Goal: Transaction & Acquisition: Purchase product/service

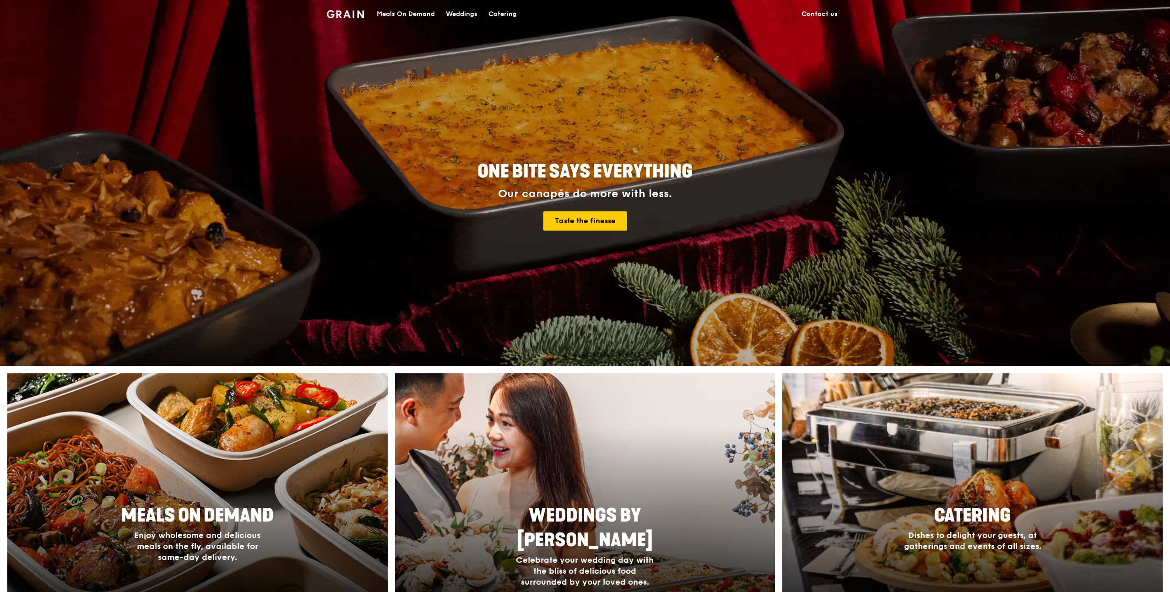
click at [507, 15] on div "Catering" at bounding box center [502, 13] width 28 height 27
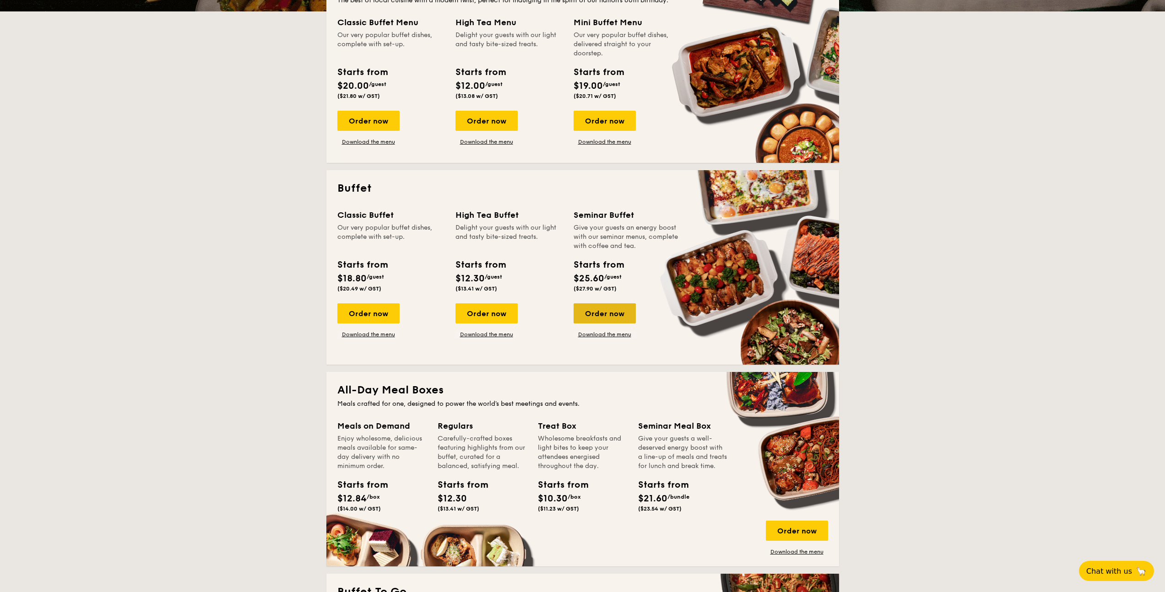
scroll to position [175, 0]
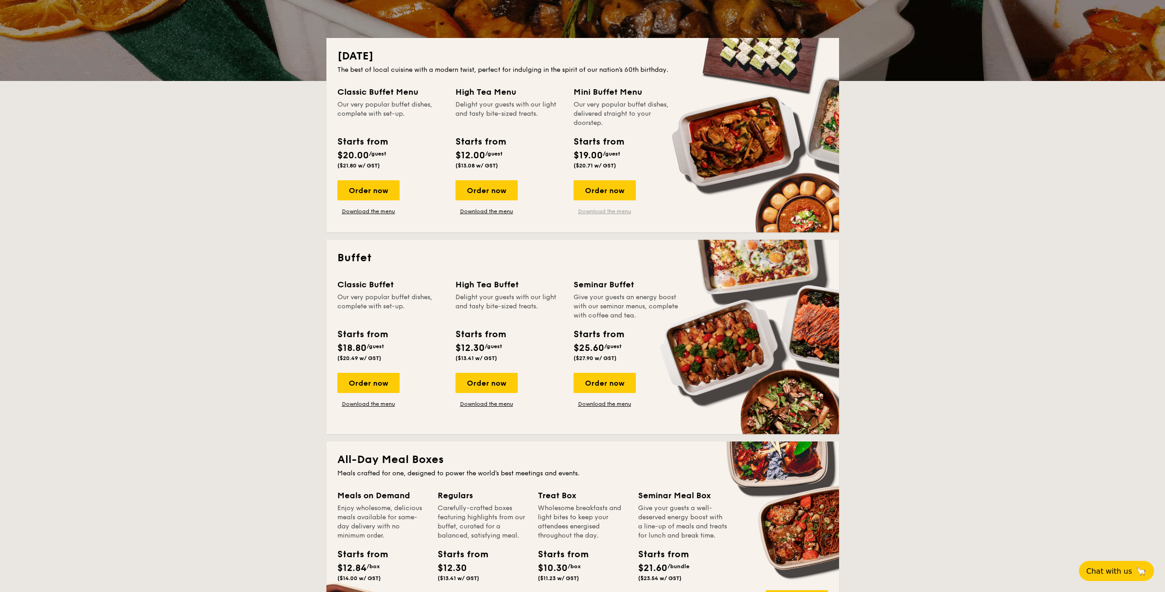
click at [605, 208] on link "Download the menu" at bounding box center [605, 211] width 62 height 7
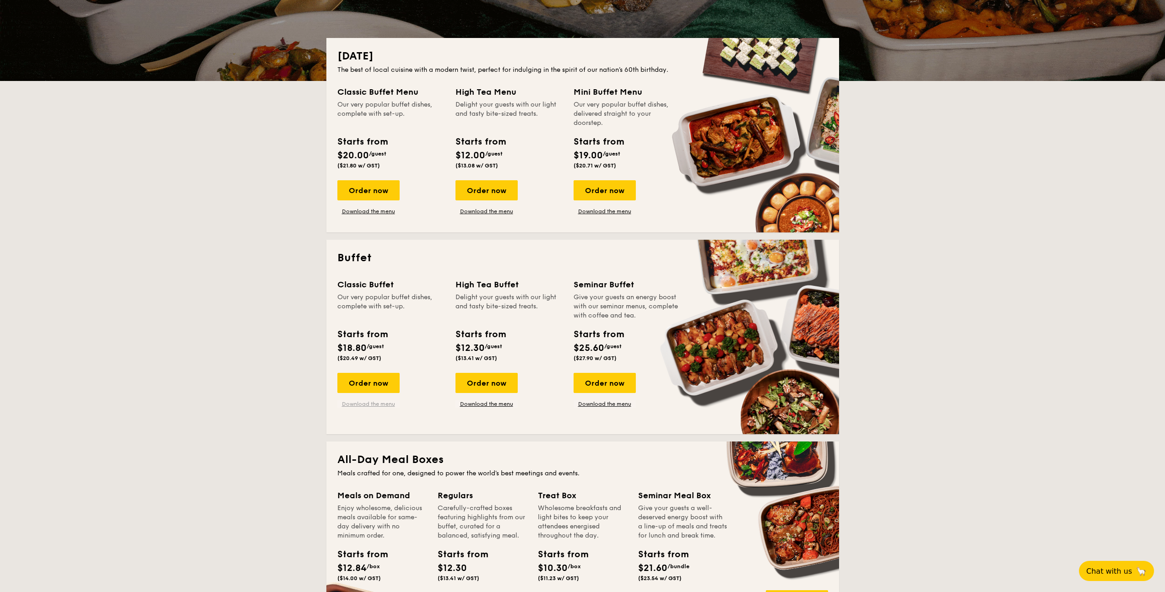
click at [364, 403] on link "Download the menu" at bounding box center [368, 404] width 62 height 7
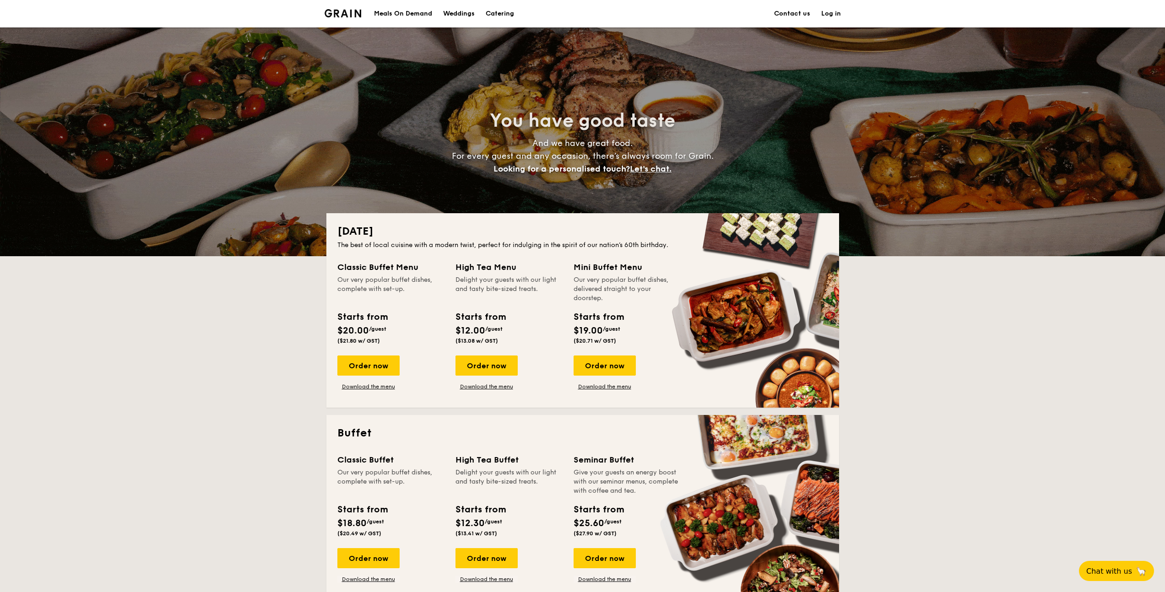
scroll to position [161, 0]
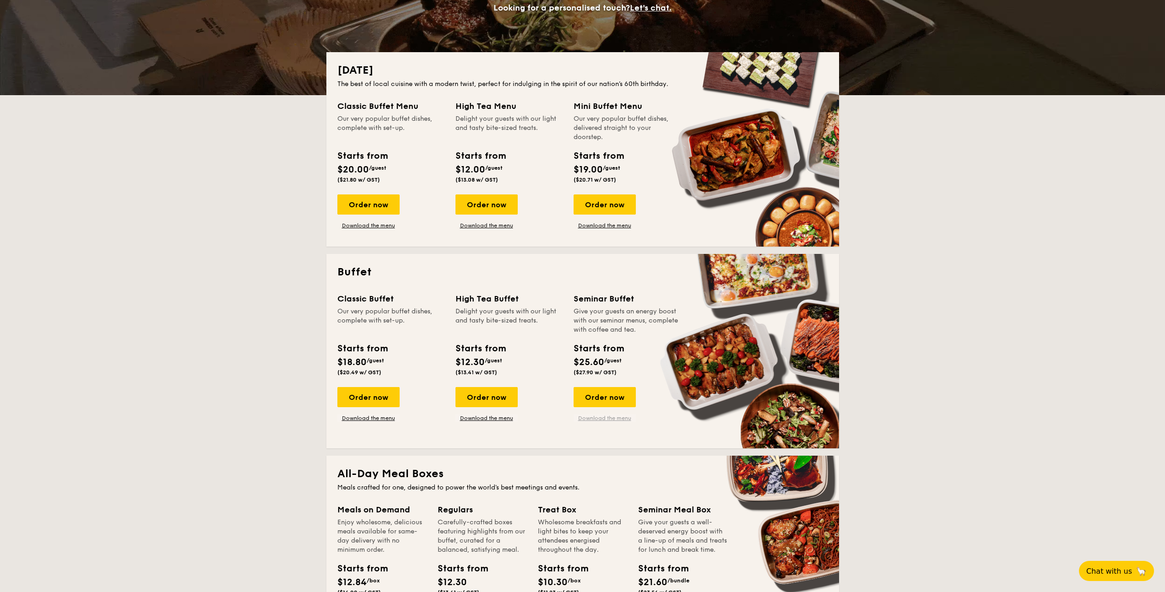
click at [606, 417] on link "Download the menu" at bounding box center [605, 418] width 62 height 7
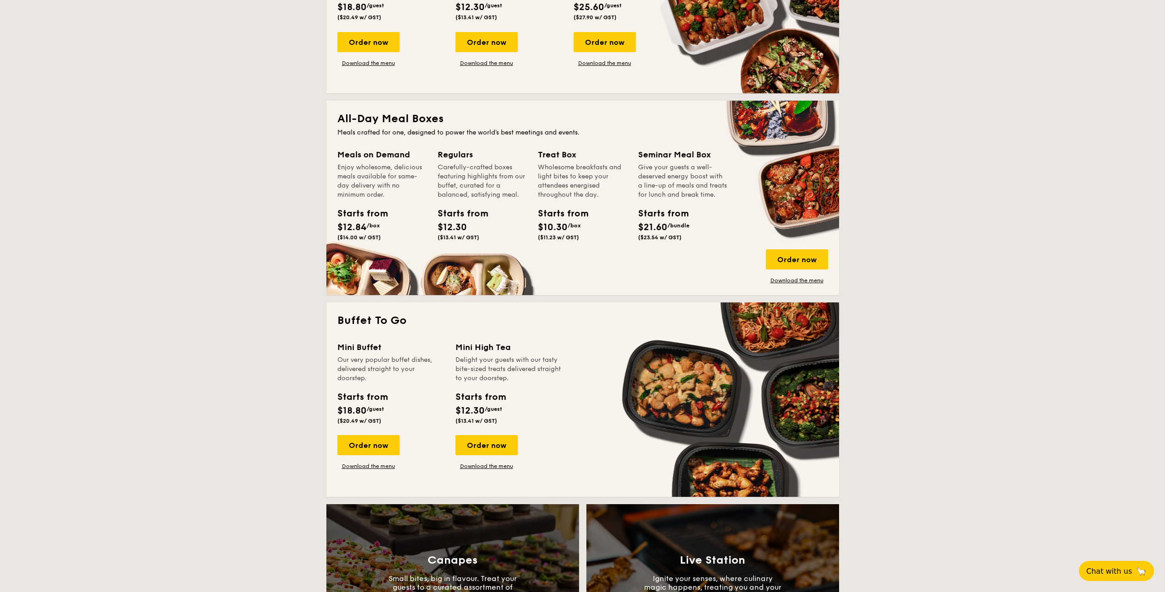
scroll to position [729, 0]
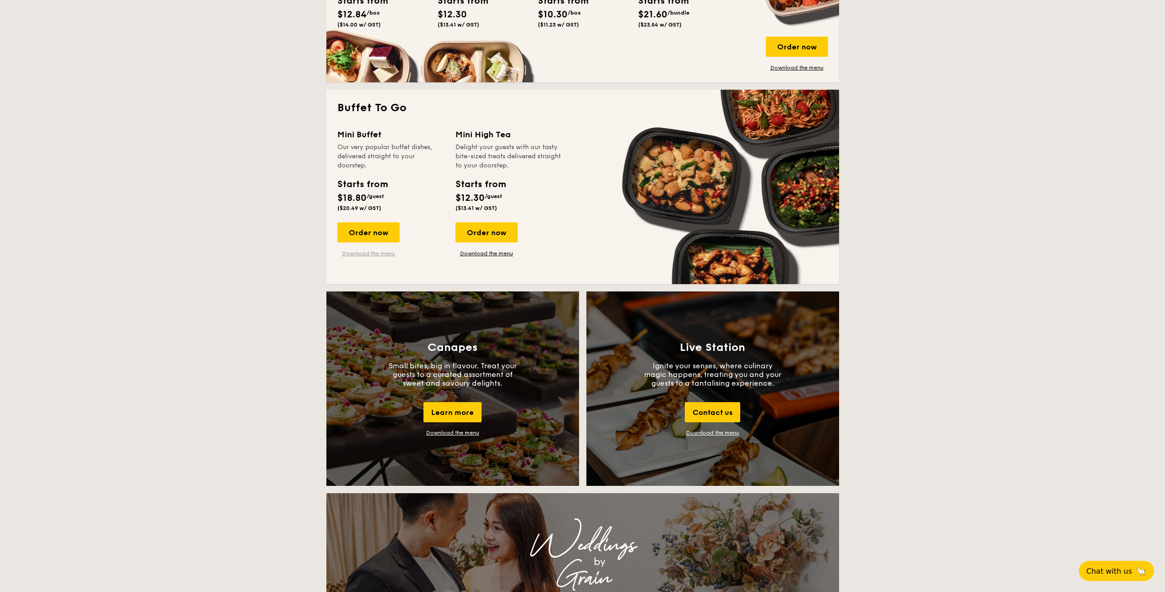
click at [380, 254] on link "Download the menu" at bounding box center [368, 253] width 62 height 7
click at [927, 222] on div "[DATE] The best of local cuisine with a modern twist, perfect for indulging in …" at bounding box center [582, 478] width 1165 height 1989
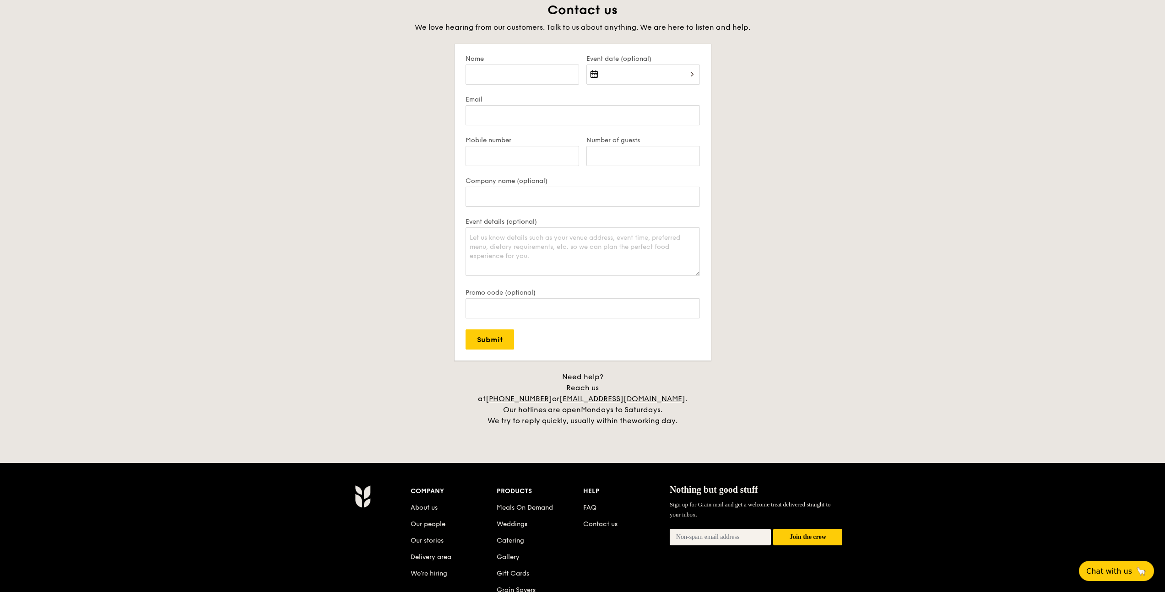
scroll to position [1890, 0]
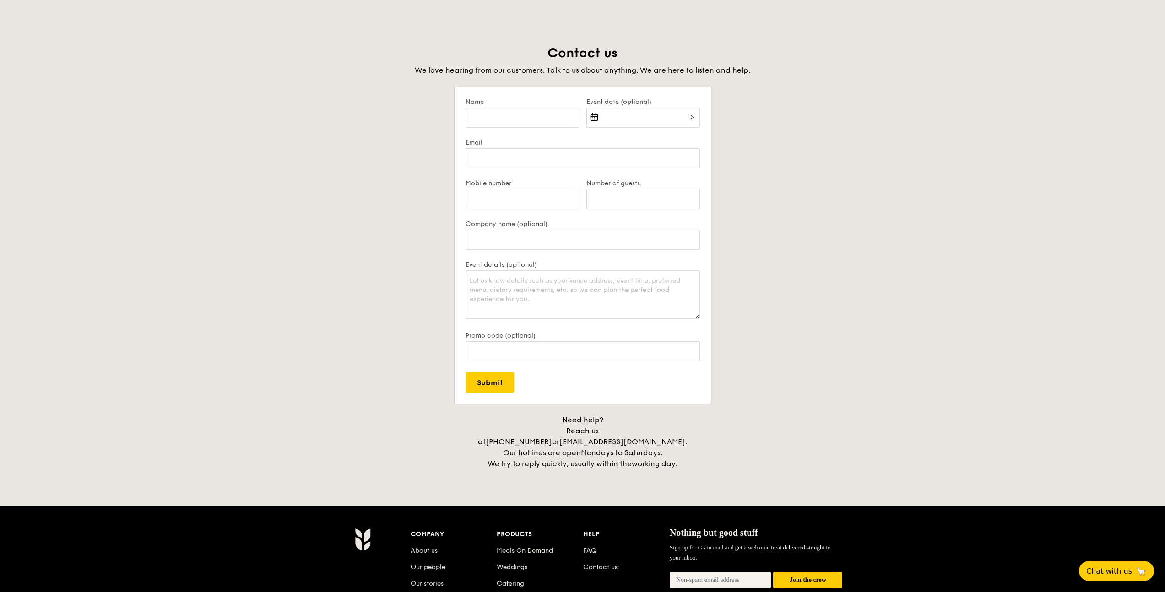
scroll to position [1841, 0]
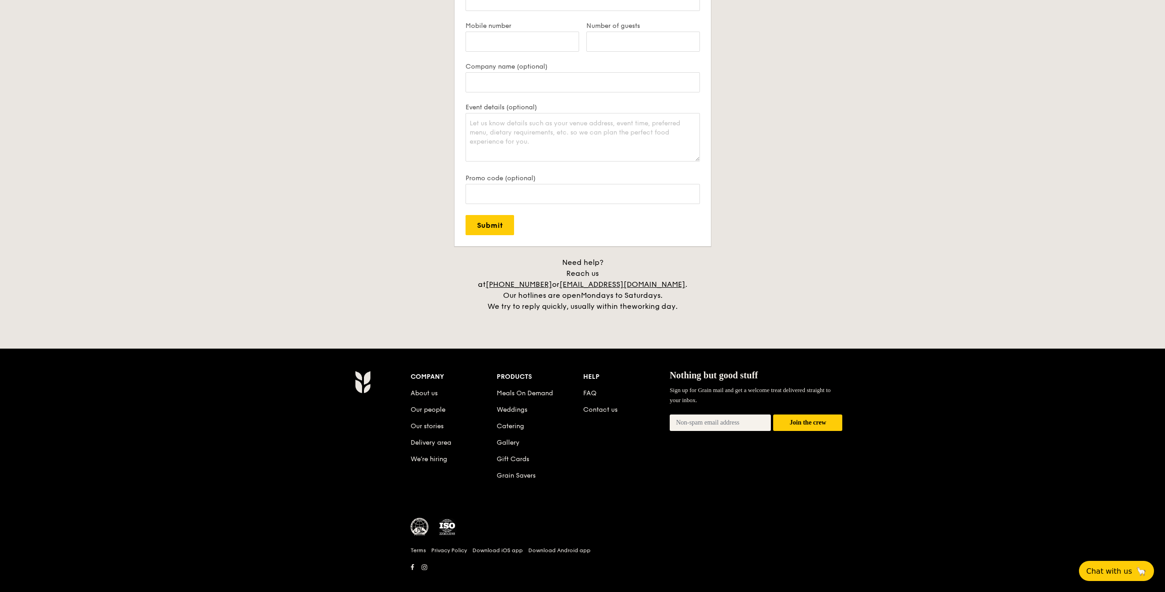
drag, startPoint x: 870, startPoint y: 176, endPoint x: 732, endPoint y: 86, distance: 164.8
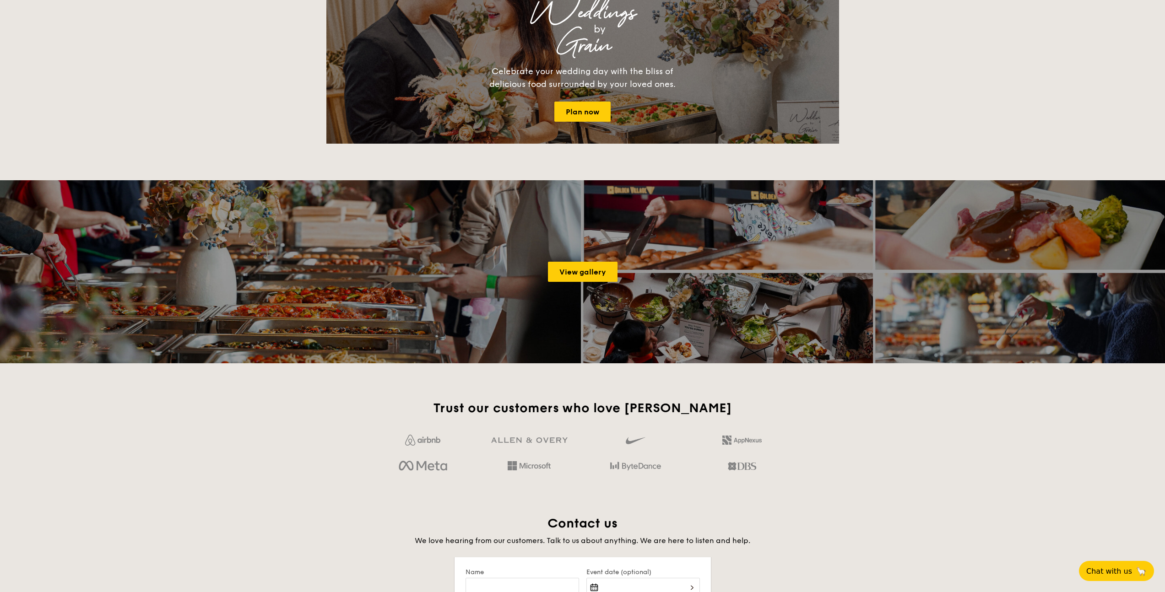
scroll to position [1048, 0]
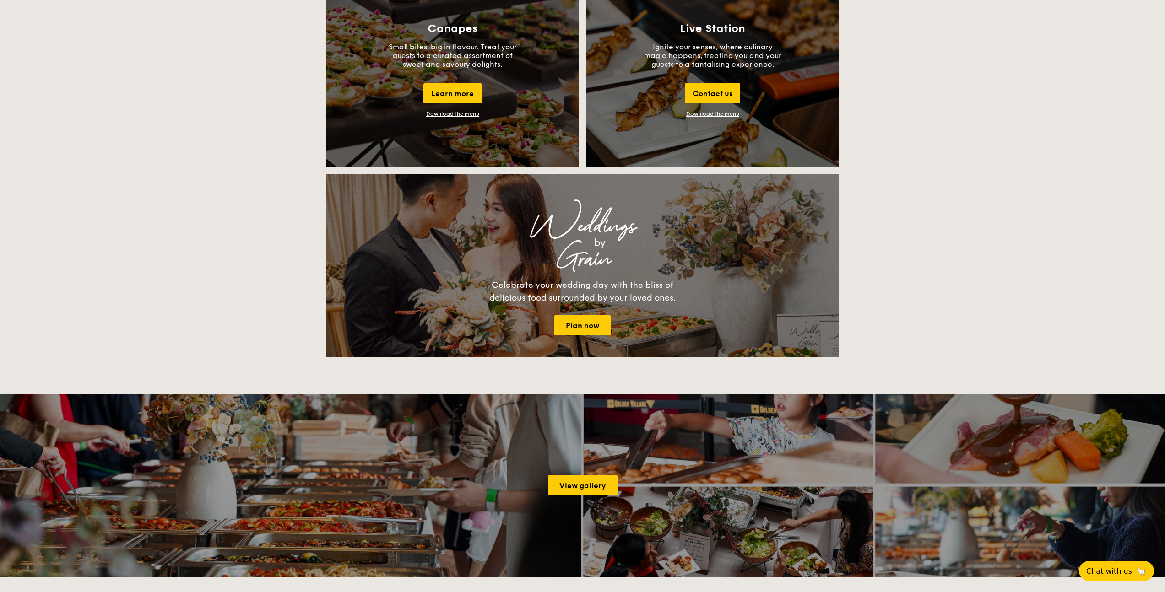
click at [968, 175] on div "[DATE] The best of local cuisine with a modern twist, perfect for indulging in …" at bounding box center [582, 159] width 1165 height 1989
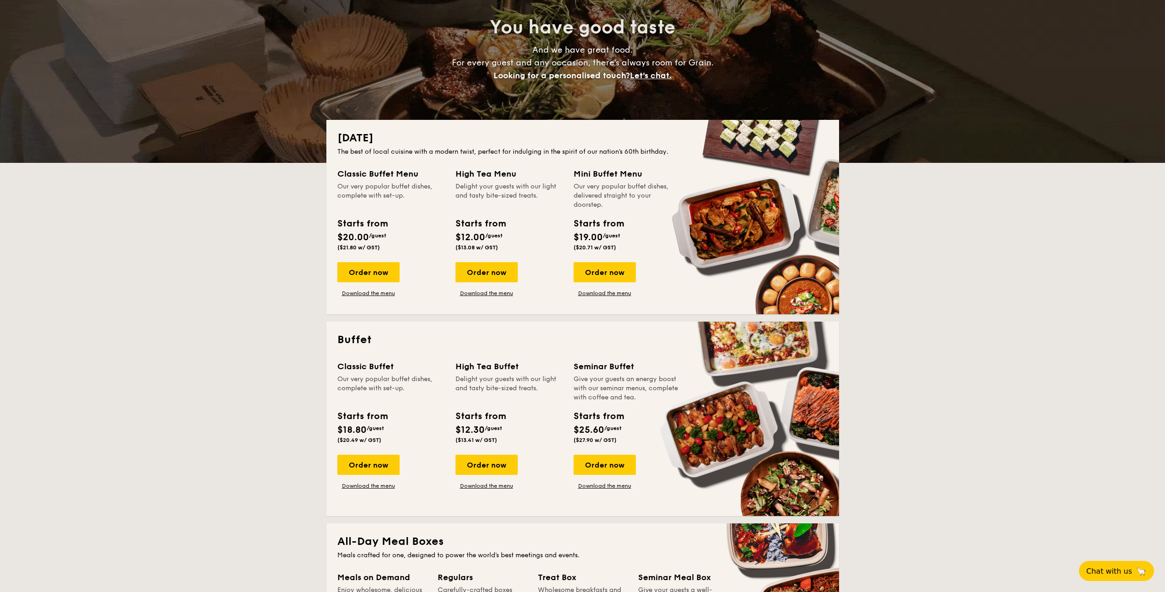
scroll to position [0, 0]
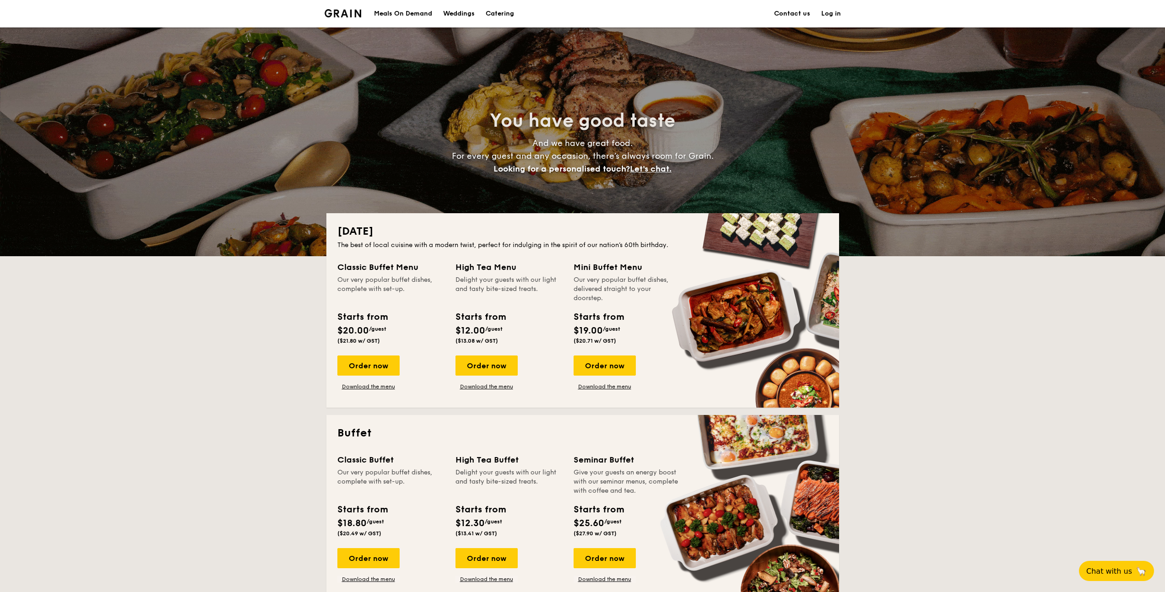
click at [386, 10] on div "Meals On Demand" at bounding box center [403, 13] width 58 height 27
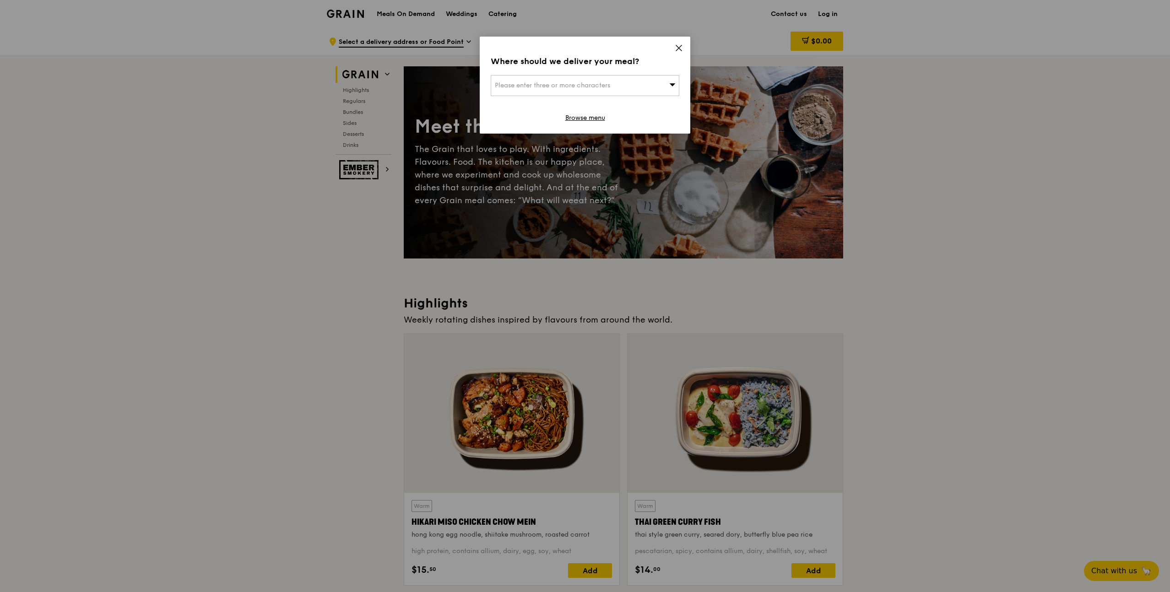
click at [640, 91] on div "Please enter three or more characters" at bounding box center [585, 85] width 189 height 21
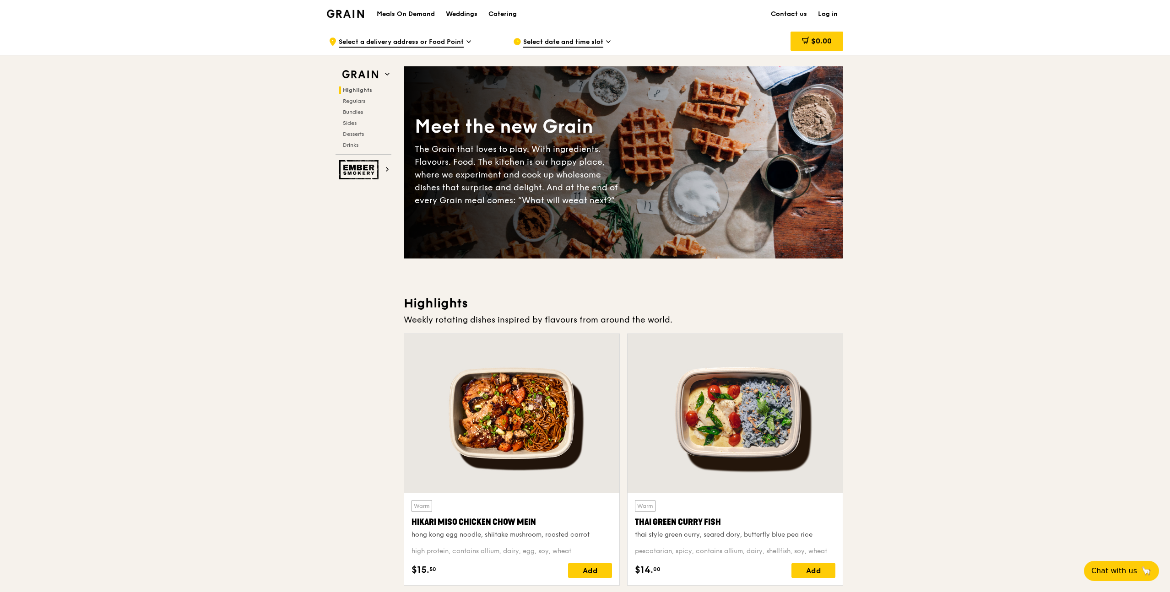
click at [599, 41] on span "Select date and time slot" at bounding box center [563, 43] width 80 height 10
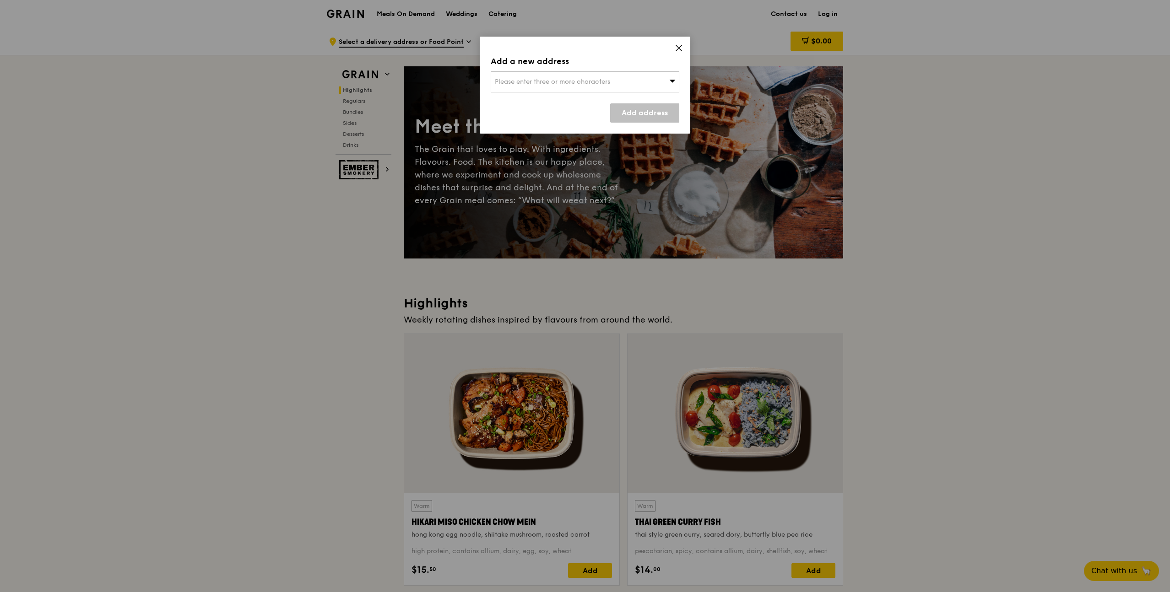
click at [585, 87] on div "Please enter three or more characters" at bounding box center [585, 81] width 189 height 21
type input "30 sims drive"
click at [571, 99] on div "30 Sims Drive" at bounding box center [563, 100] width 136 height 9
click at [646, 119] on link "Add address" at bounding box center [644, 112] width 69 height 19
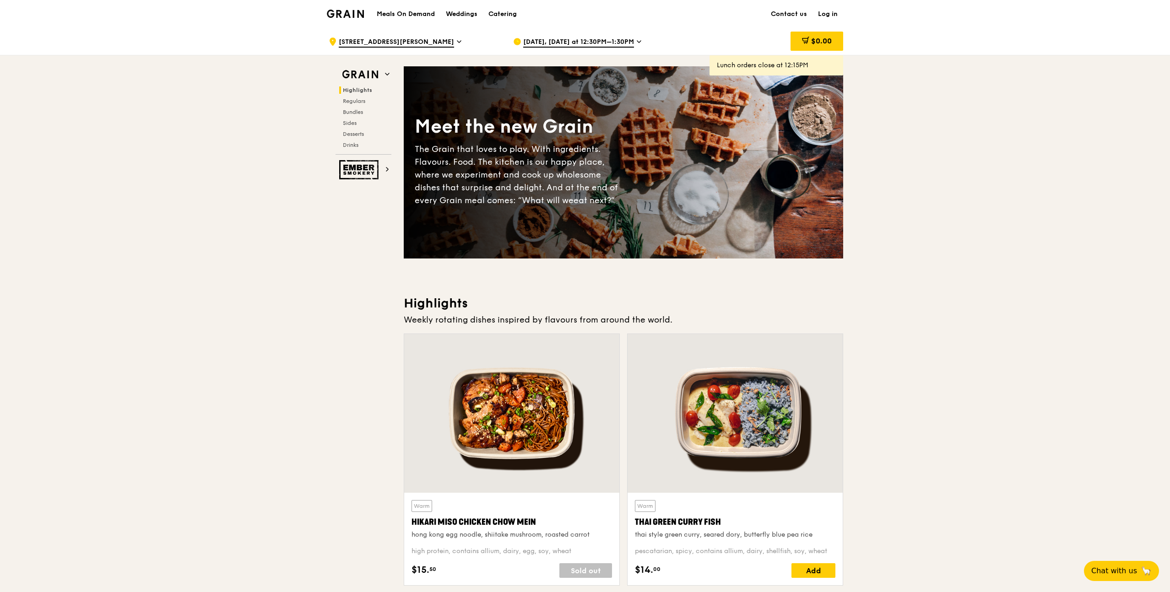
click at [587, 38] on span "Aug 23, Today at 12:30PM–1:30PM" at bounding box center [578, 43] width 111 height 10
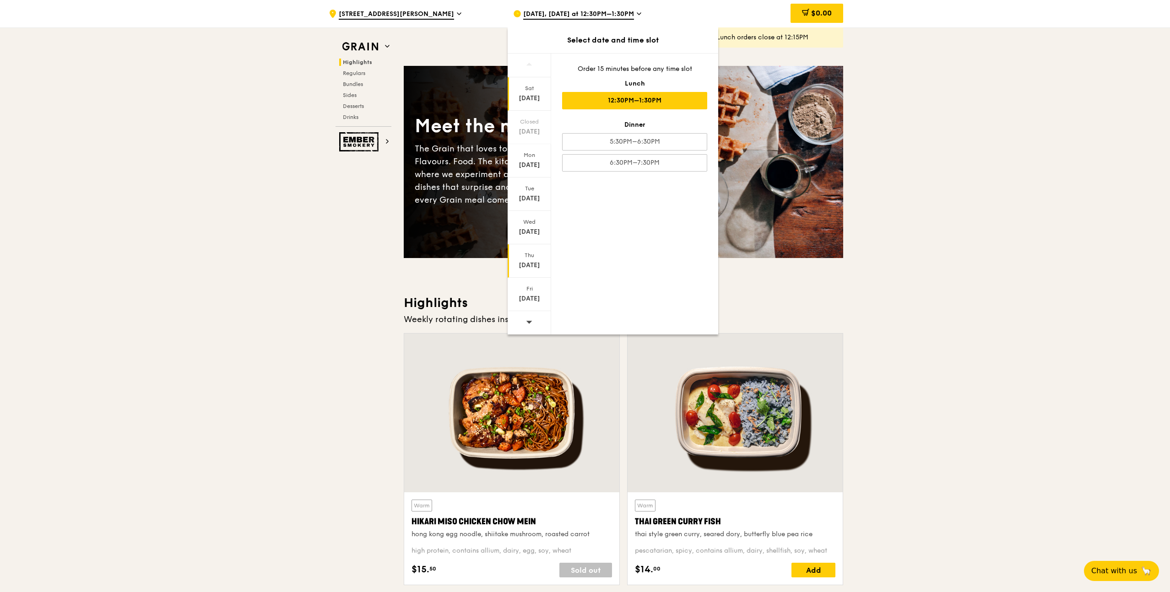
scroll to position [217, 0]
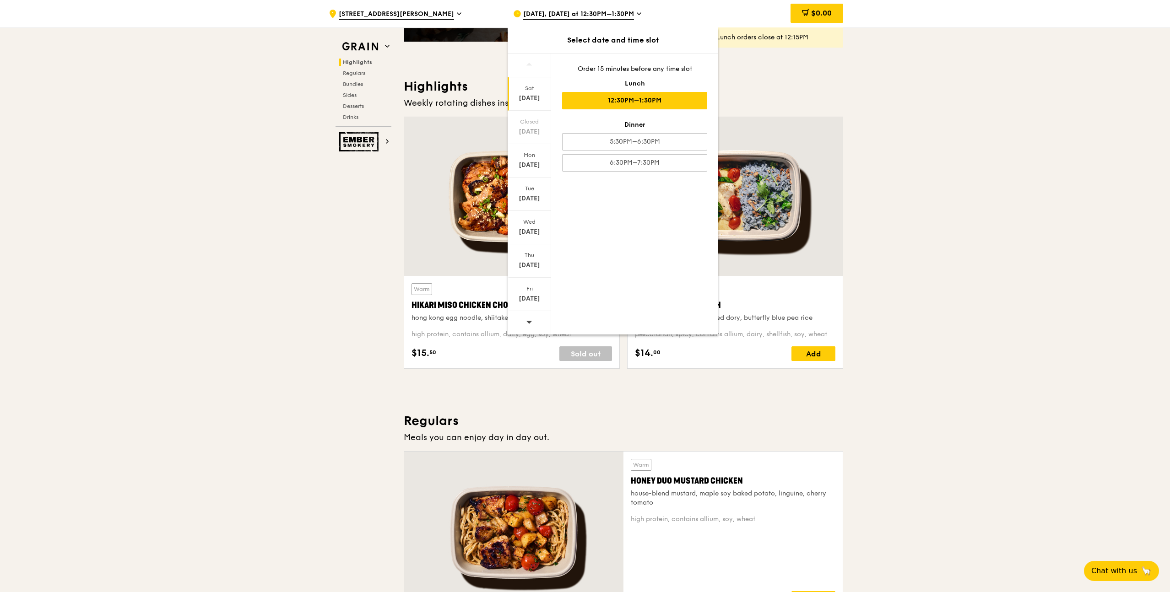
click at [529, 320] on icon at bounding box center [529, 322] width 6 height 7
click at [531, 133] on div "Aug 31" at bounding box center [529, 131] width 41 height 9
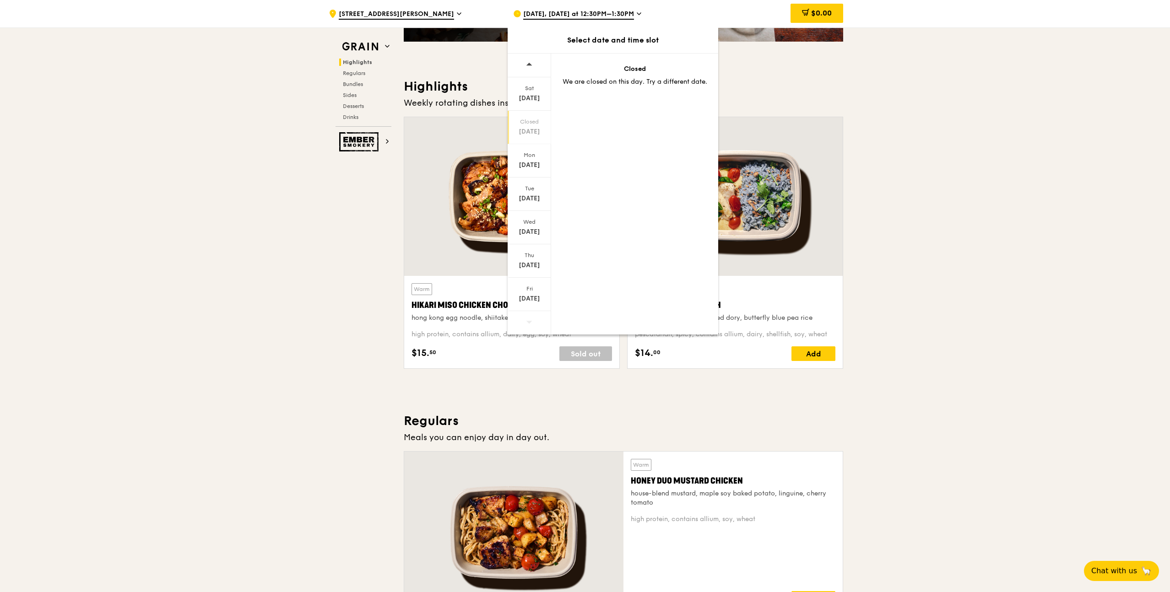
drag, startPoint x: 1024, startPoint y: 178, endPoint x: 985, endPoint y: 220, distance: 57.3
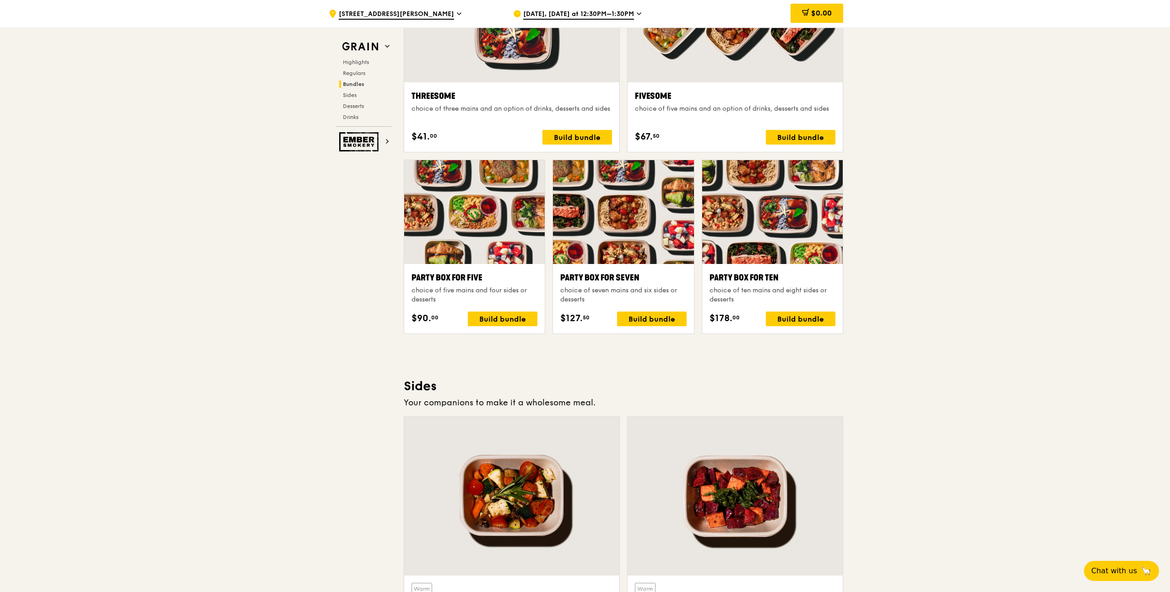
scroll to position [1221, 0]
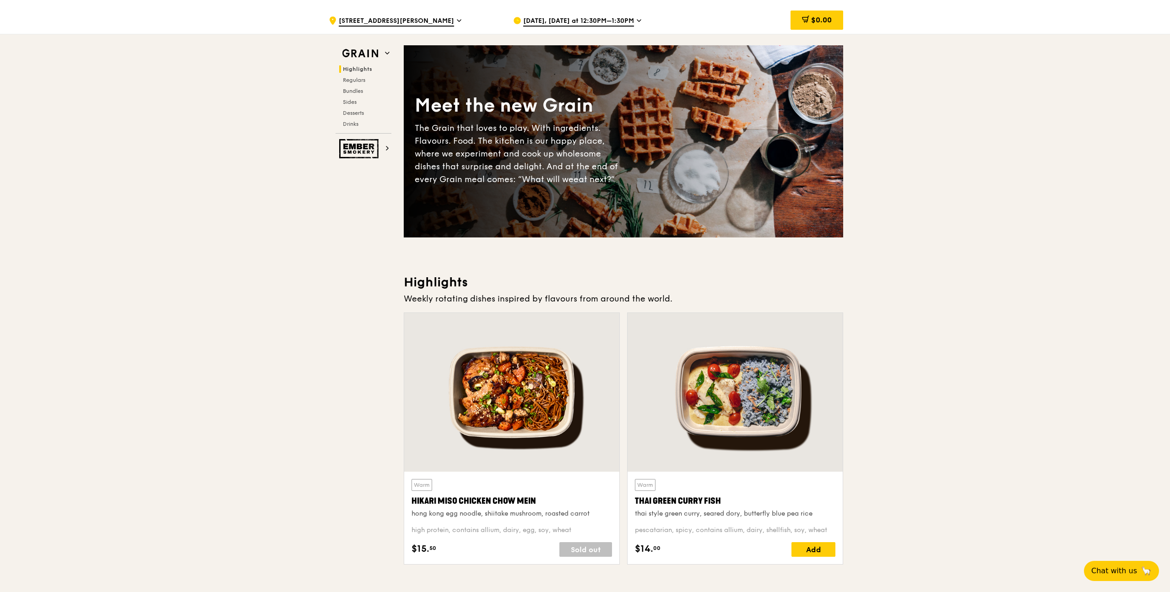
scroll to position [0, 0]
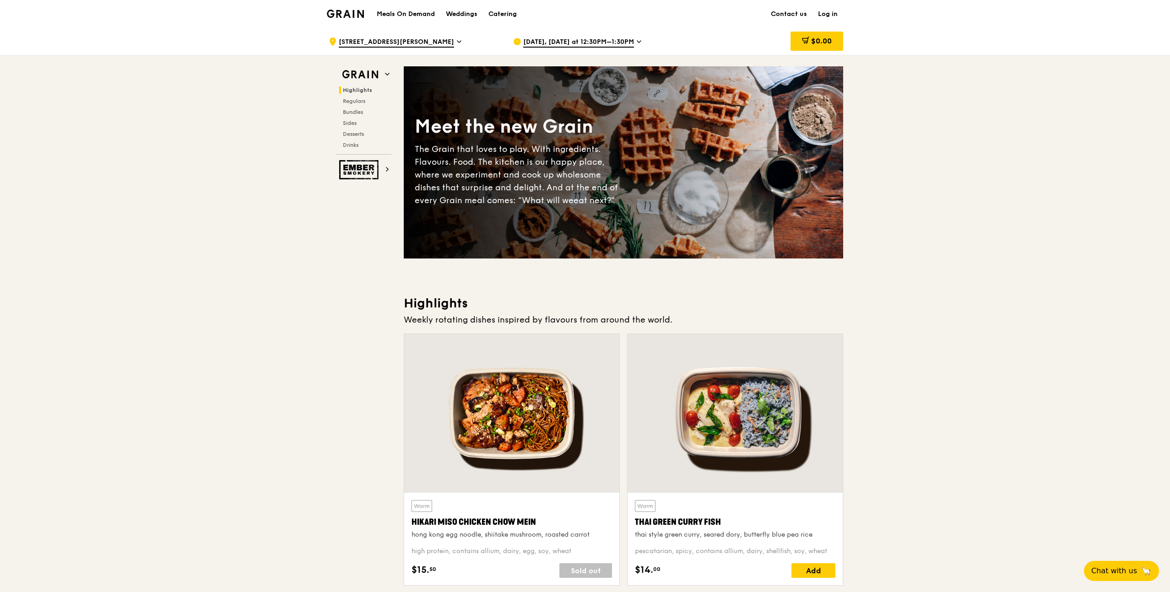
click at [625, 41] on span "Aug 23, Today at 12:30PM–1:30PM" at bounding box center [578, 43] width 111 height 10
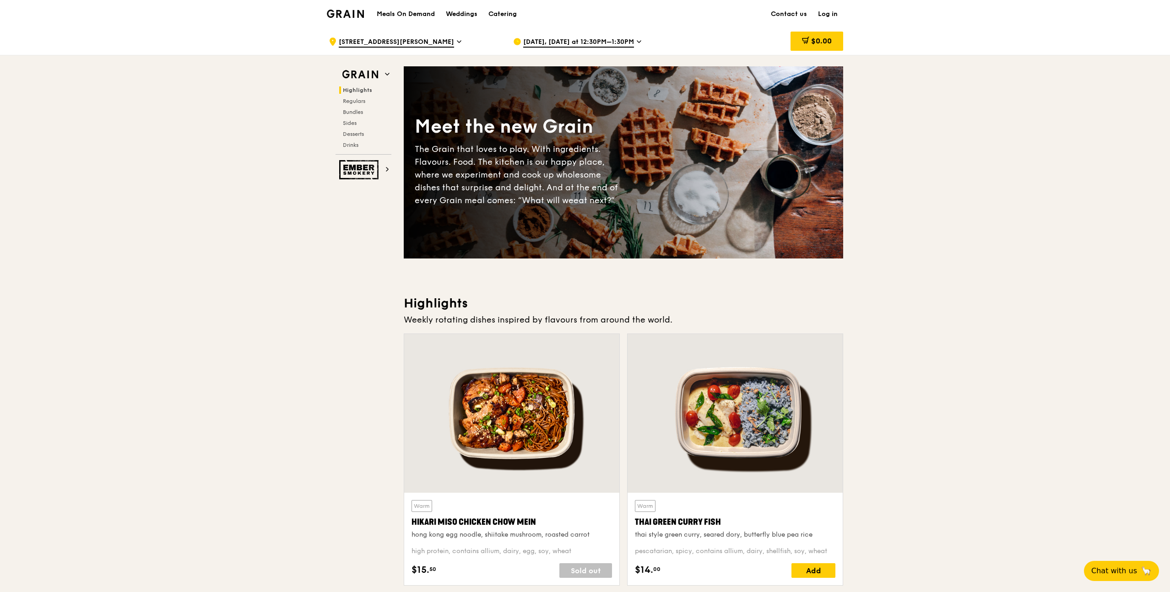
click at [606, 45] on span "Aug 23, Today at 12:30PM–1:30PM" at bounding box center [578, 43] width 111 height 10
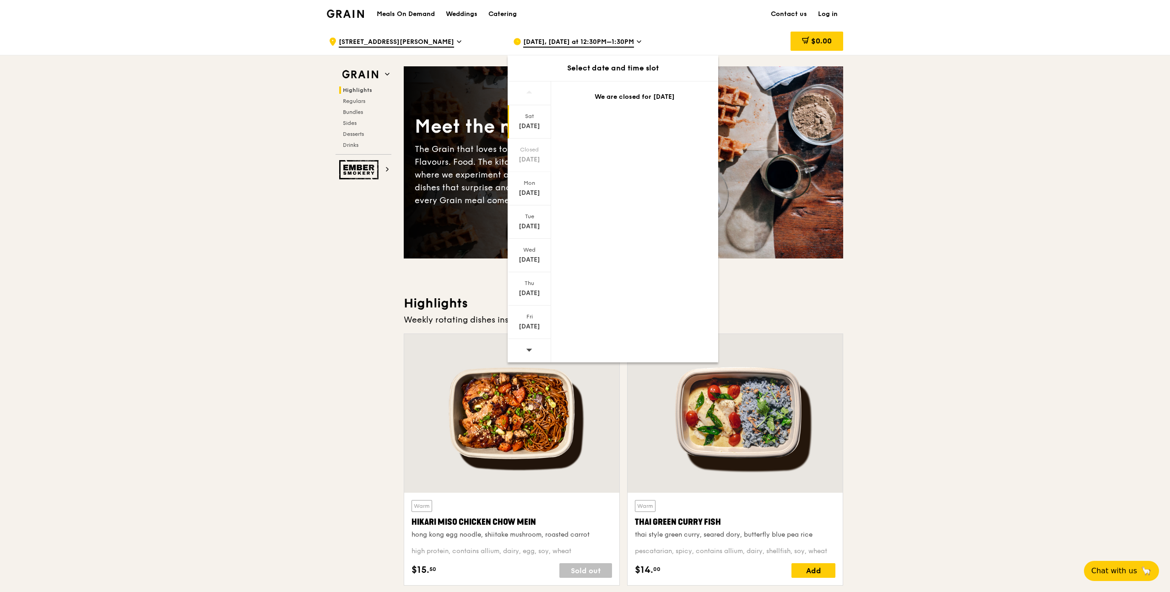
click at [532, 353] on span at bounding box center [529, 350] width 6 height 22
click at [537, 135] on div "Sat Aug 30" at bounding box center [529, 121] width 43 height 33
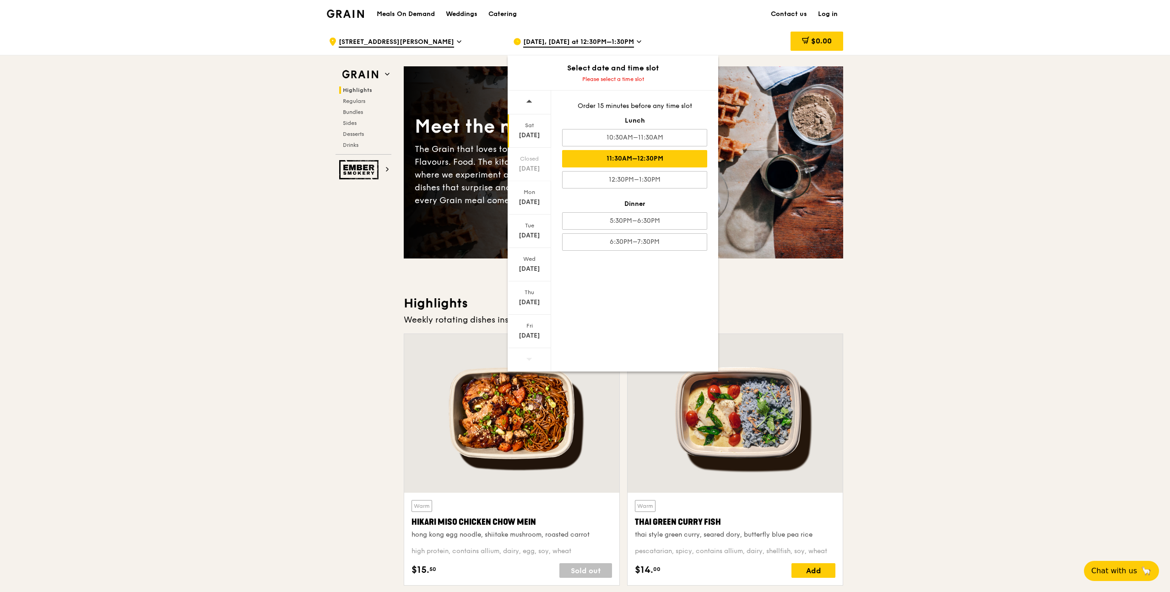
click at [672, 161] on div "11:30AM–12:30PM" at bounding box center [634, 158] width 145 height 17
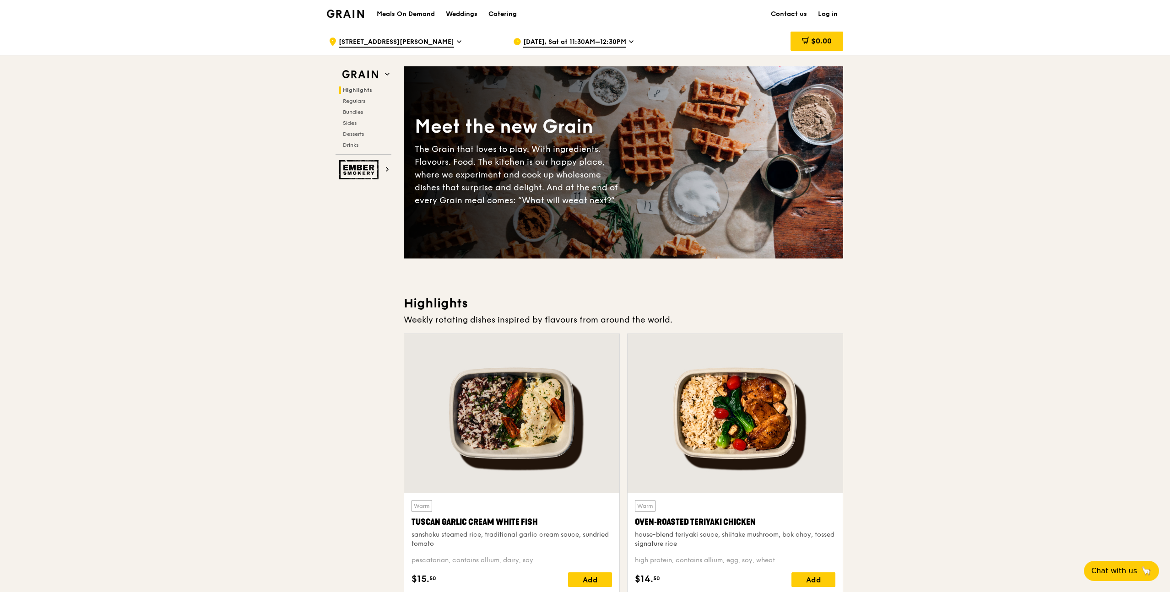
click at [505, 12] on div "Catering" at bounding box center [502, 13] width 28 height 27
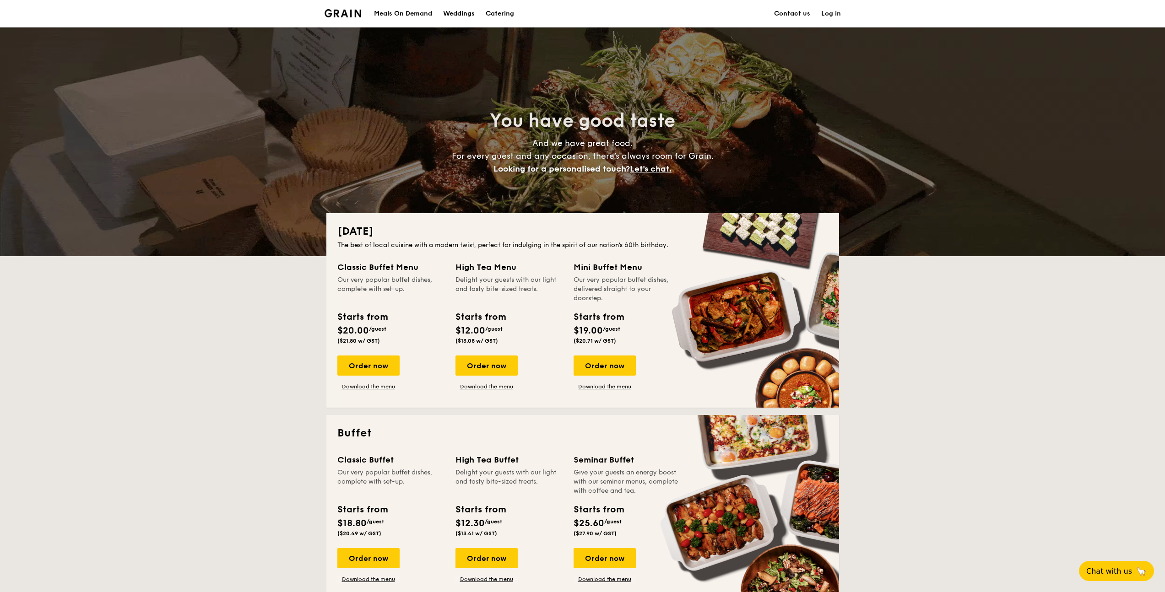
scroll to position [214, 0]
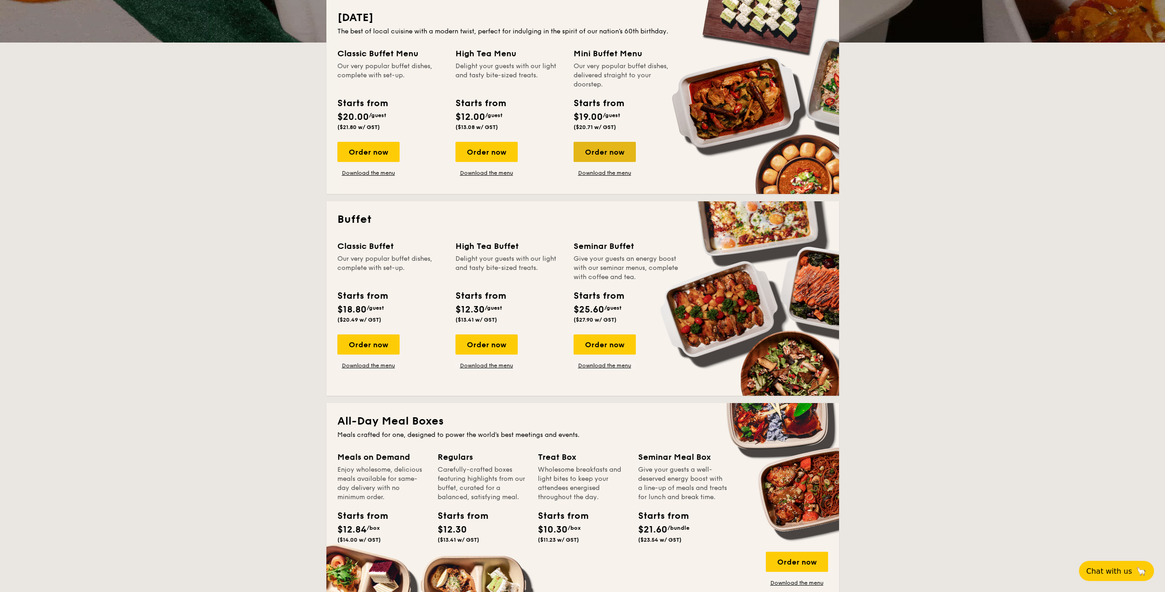
click at [613, 156] on div "Order now" at bounding box center [605, 152] width 62 height 20
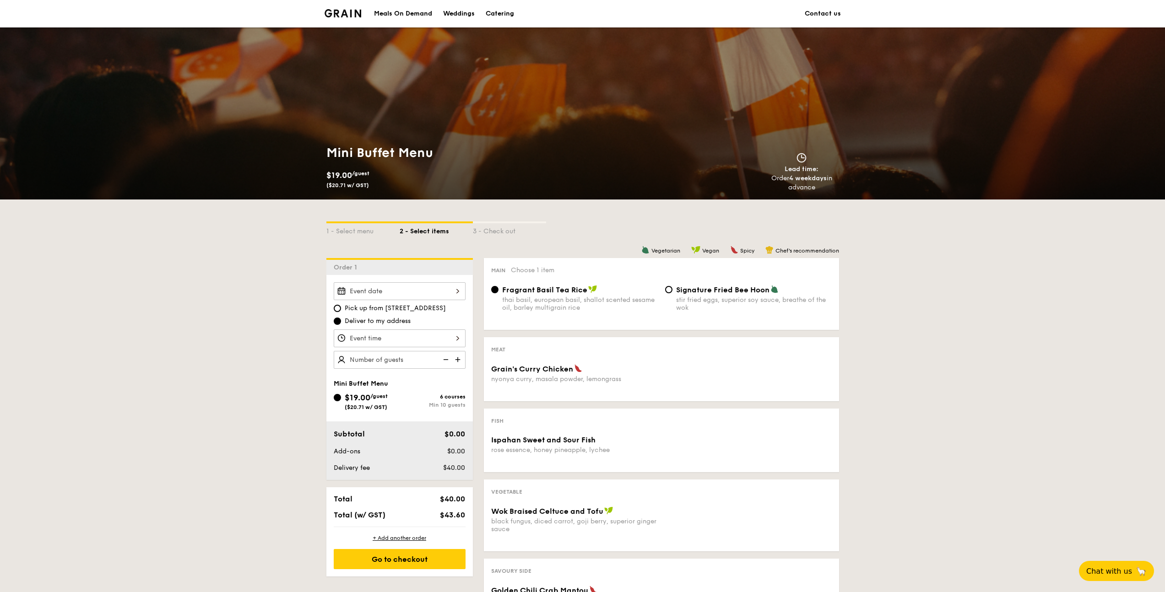
scroll to position [121, 0]
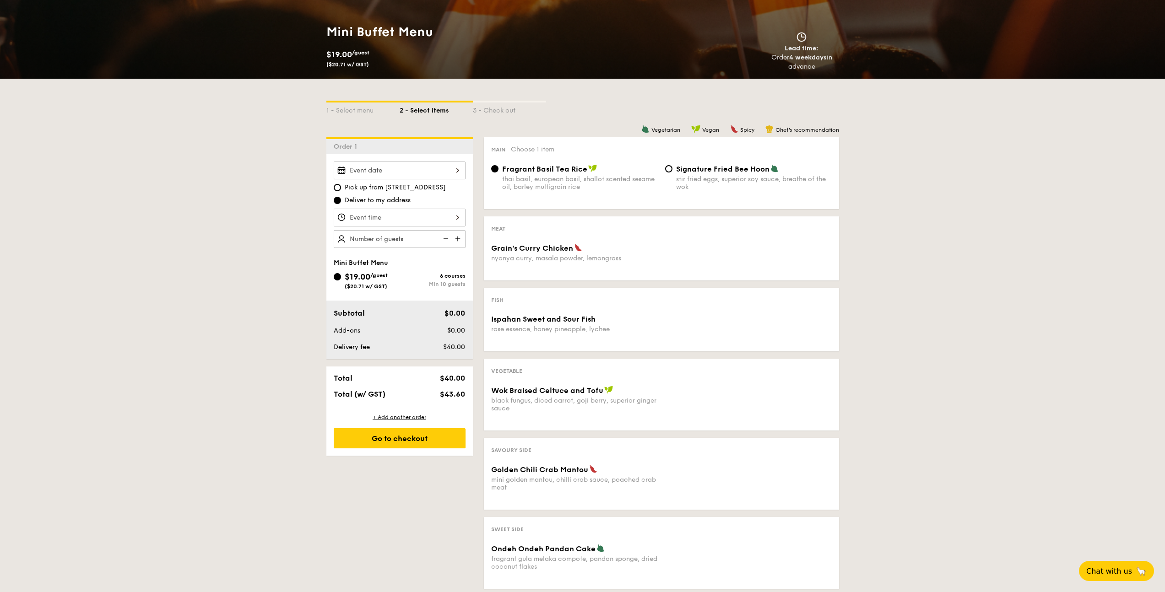
click at [440, 171] on div at bounding box center [400, 171] width 132 height 18
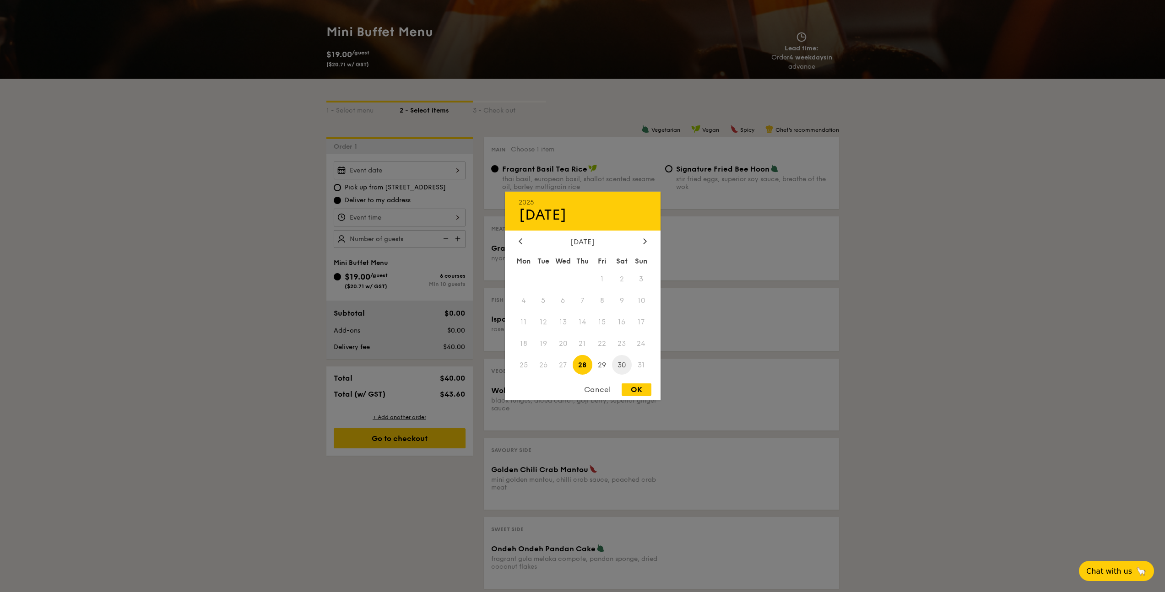
click at [625, 368] on span "30" at bounding box center [622, 365] width 20 height 20
click at [635, 394] on div "OK" at bounding box center [637, 390] width 30 height 12
type input "Aug 30, 2025"
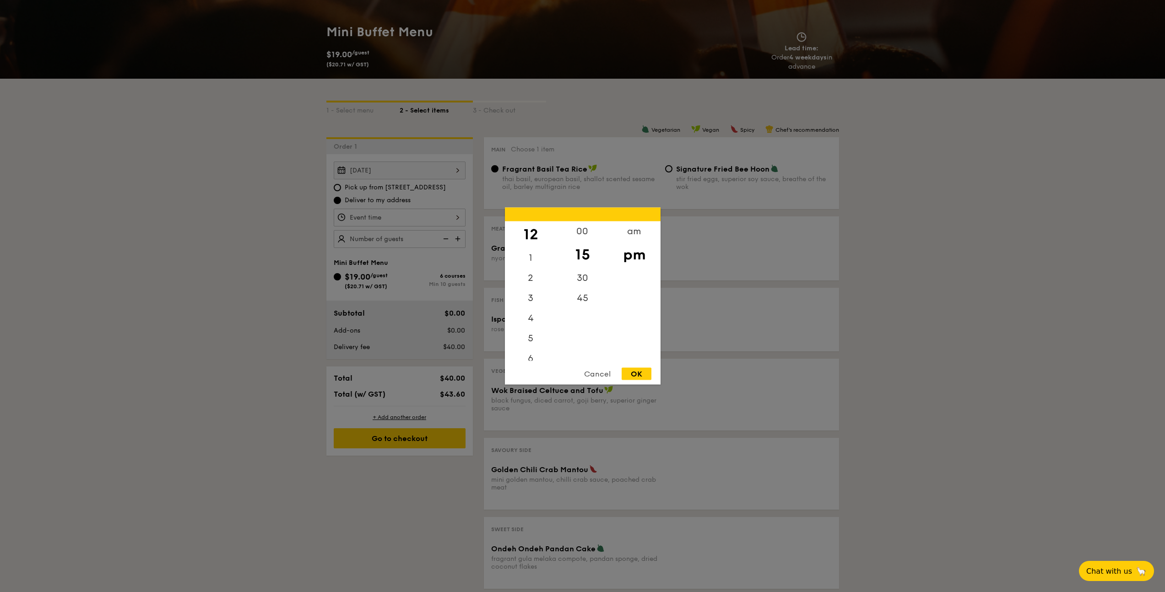
click at [415, 220] on div "12 1 2 3 4 5 6 7 8 9 10 11 00 15 30 45 am pm Cancel OK" at bounding box center [400, 218] width 132 height 18
click at [558, 236] on div "00" at bounding box center [583, 235] width 52 height 27
click at [633, 377] on div "OK" at bounding box center [637, 374] width 30 height 12
type input "12:00PM"
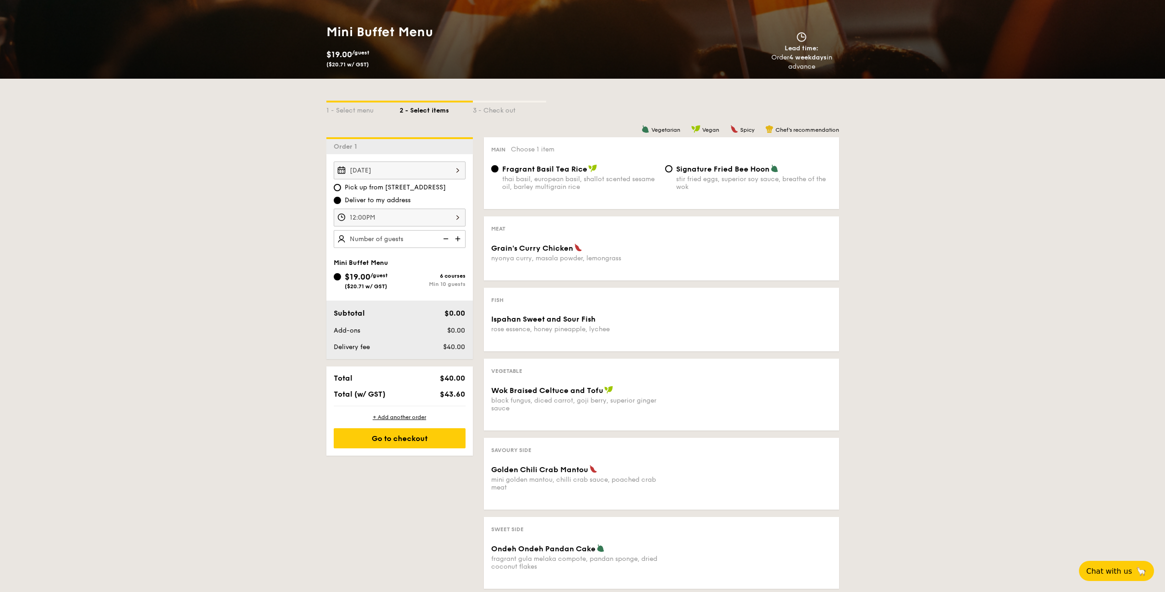
click at [457, 243] on img at bounding box center [459, 238] width 14 height 17
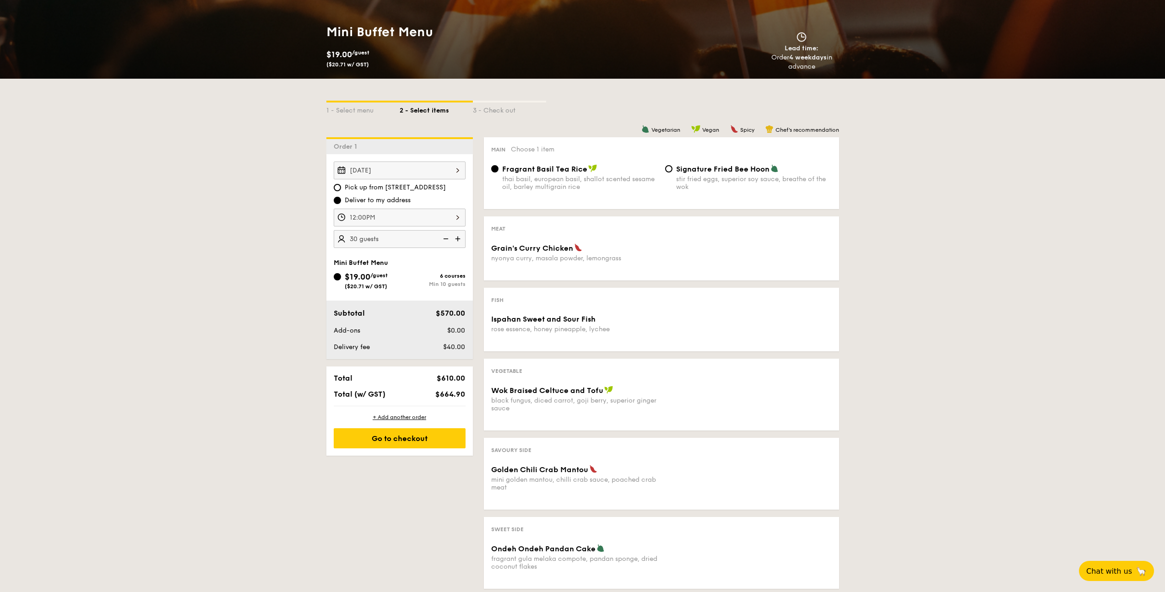
click at [445, 241] on img at bounding box center [445, 238] width 14 height 17
type input "15 guests"
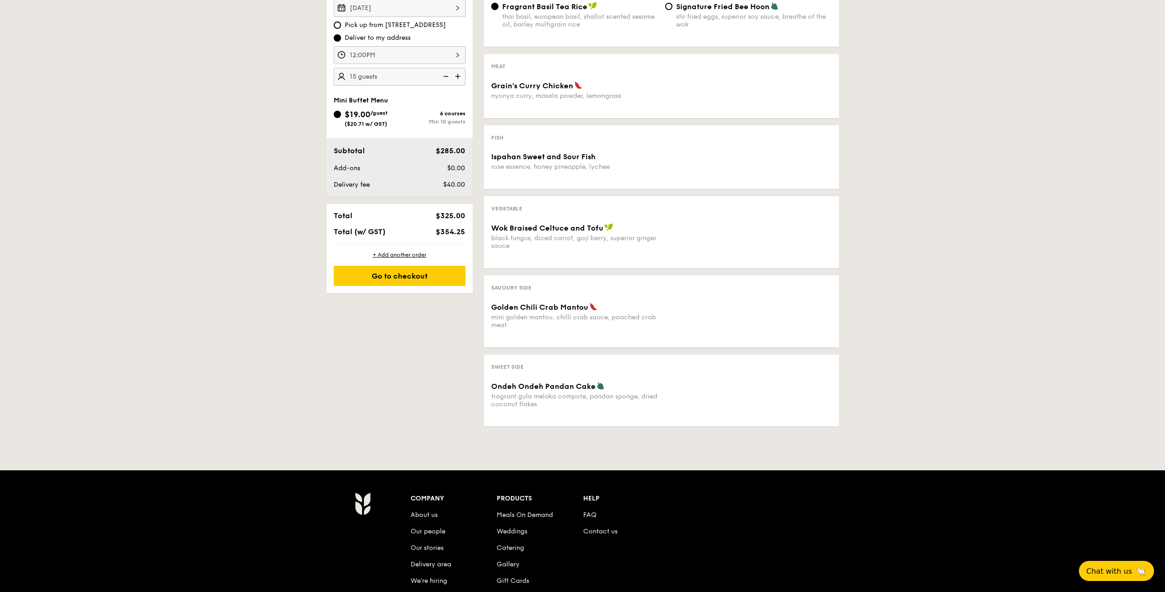
scroll to position [122, 0]
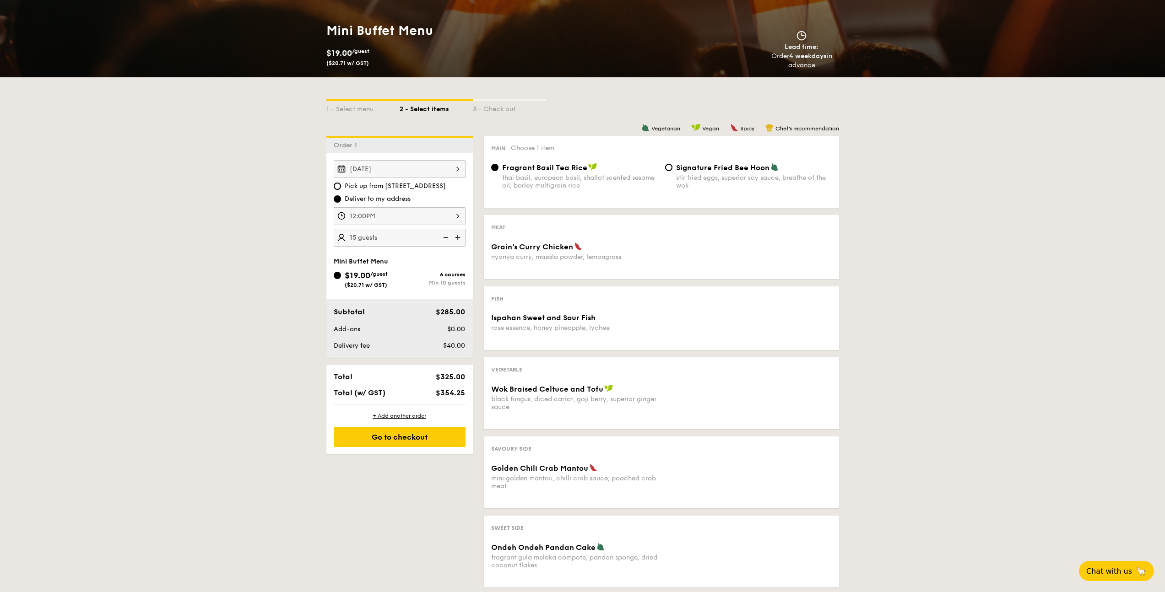
click at [576, 394] on span "Wok Braised Celtuce and Tofu" at bounding box center [547, 389] width 112 height 9
click at [559, 244] on span "Grain's Curry Chicken" at bounding box center [532, 247] width 82 height 9
click at [673, 168] on div "Signature Fried Bee Hoon stir fried eggs, superior soy sauce, breathe of the wok" at bounding box center [749, 176] width 174 height 27
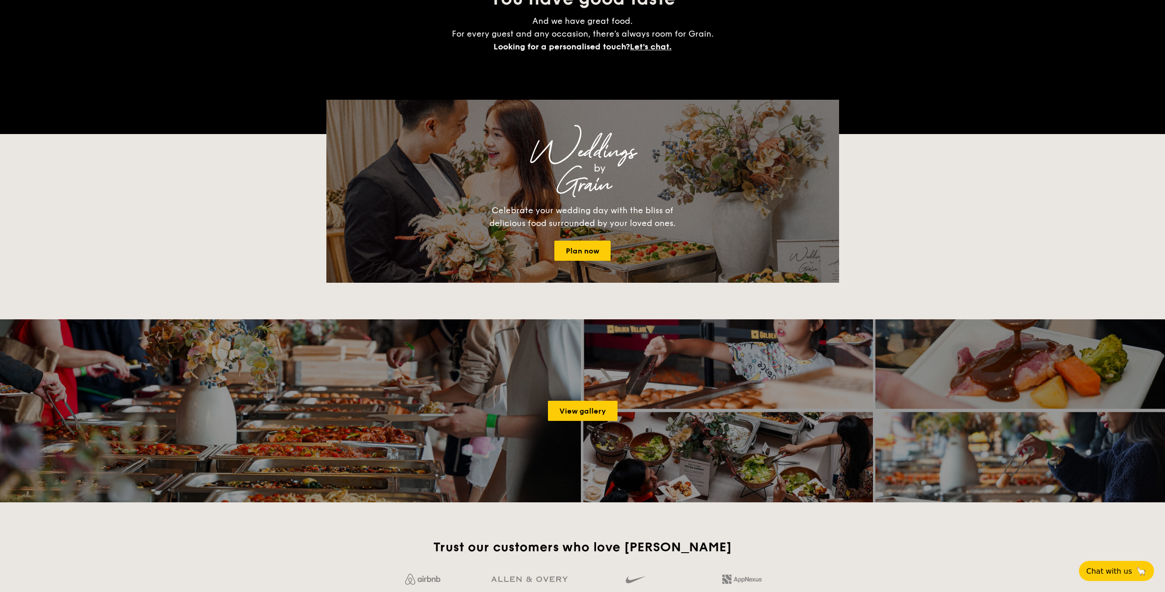
scroll to position [214, 0]
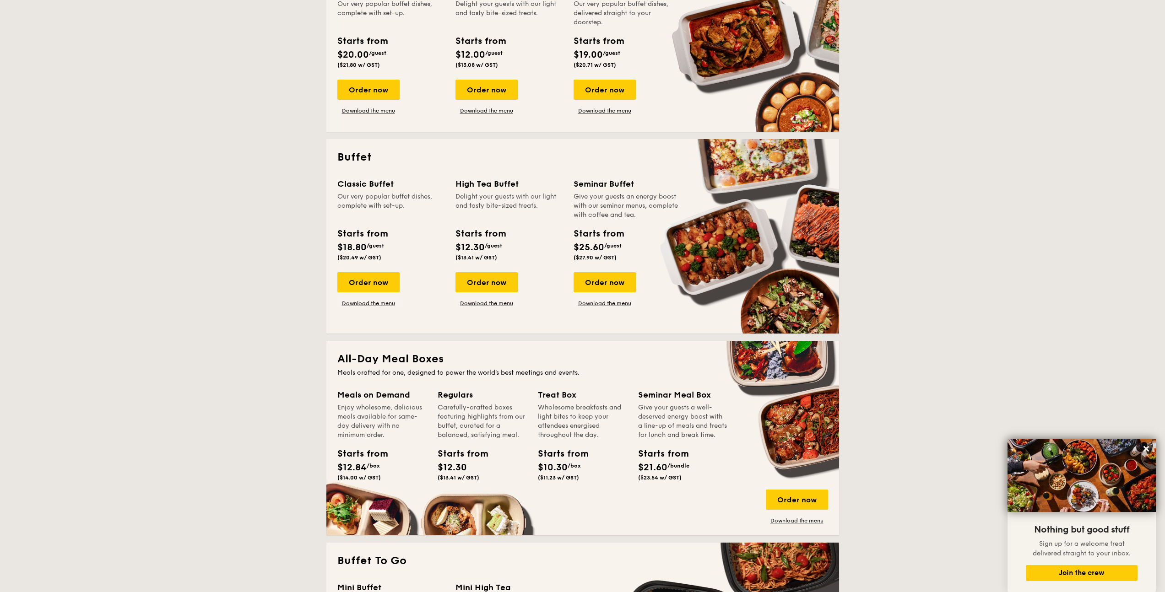
scroll to position [64, 0]
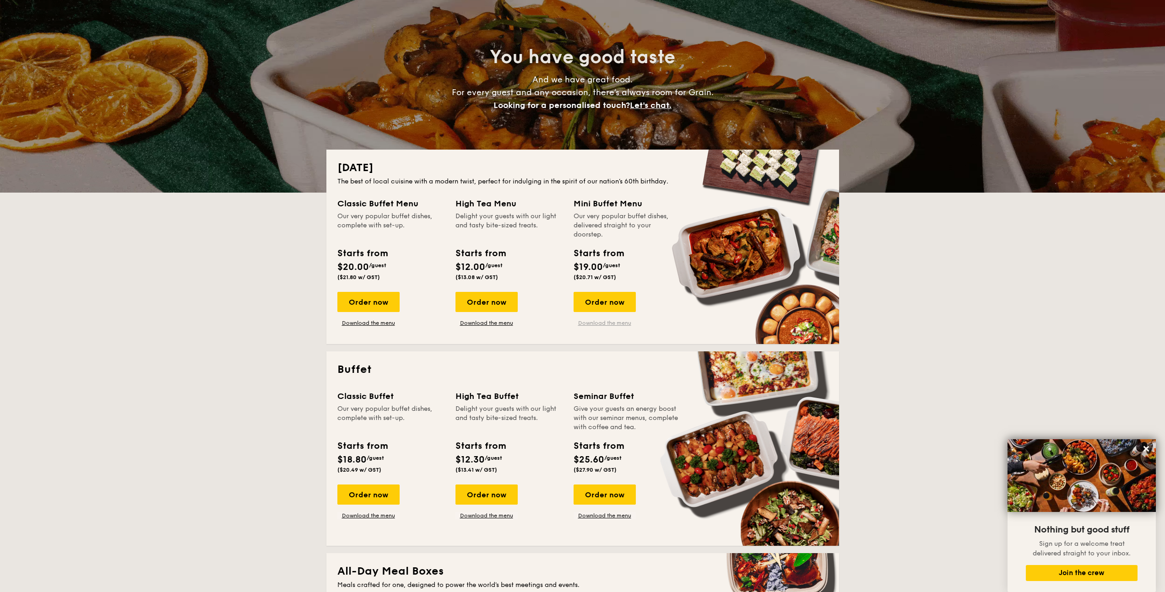
click at [614, 324] on link "Download the menu" at bounding box center [605, 323] width 62 height 7
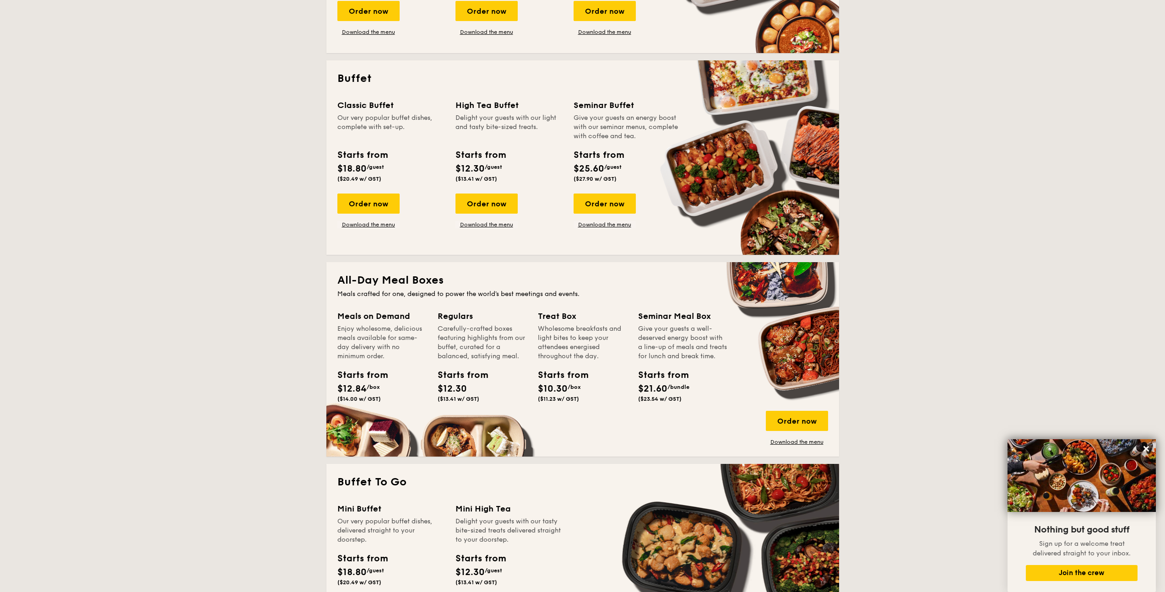
scroll to position [478, 0]
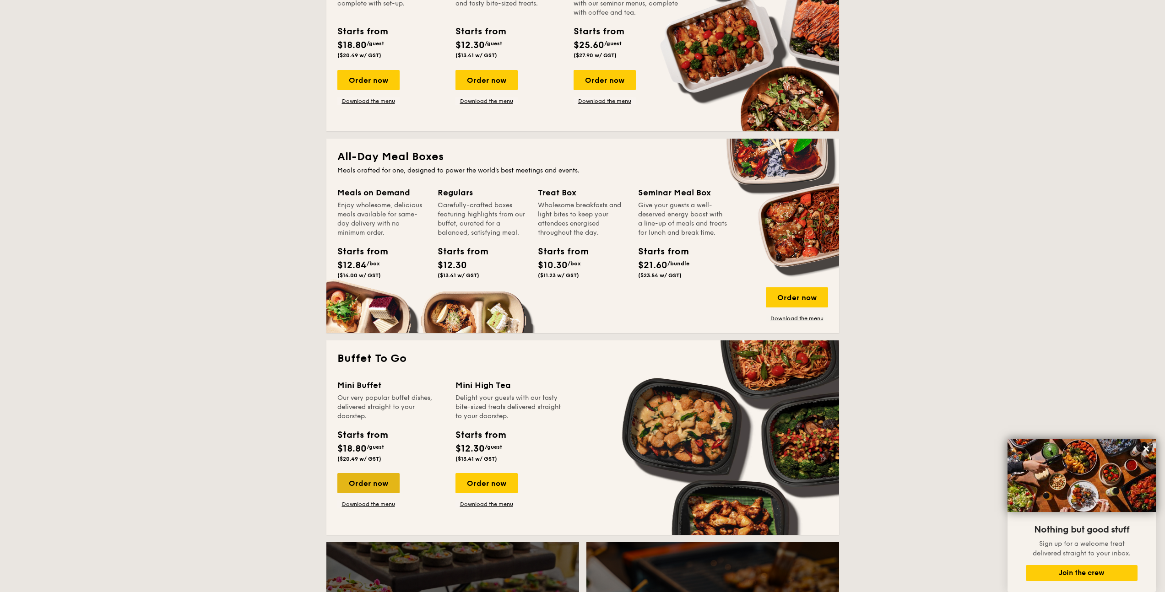
click at [382, 480] on div "Order now" at bounding box center [368, 483] width 62 height 20
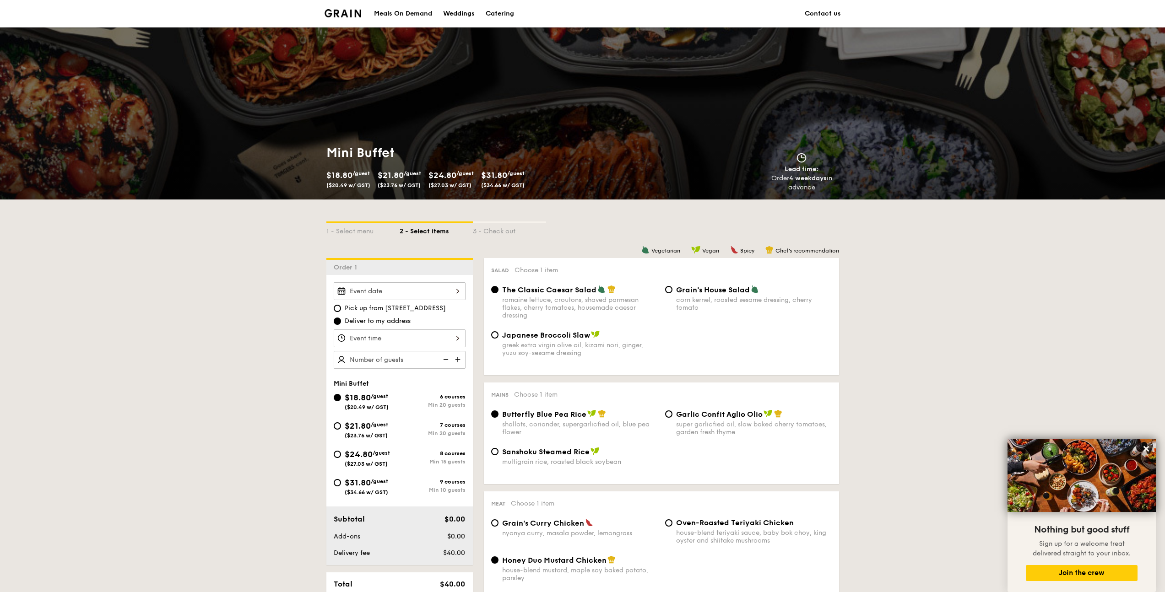
click at [333, 455] on div "$24.80 /guest ($27.03 w/ GST) 8 courses Min 15 guests" at bounding box center [399, 460] width 139 height 25
click at [335, 454] on input "$24.80 /guest ($27.03 w/ GST) 8 courses Min 15 guests" at bounding box center [337, 454] width 7 height 7
radio input "true"
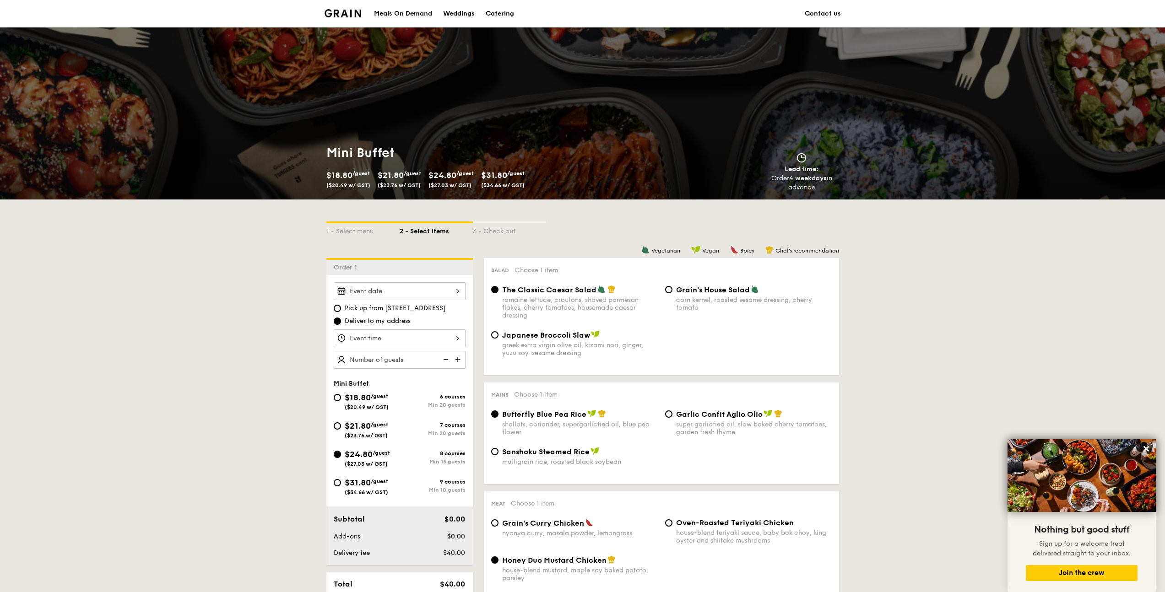
radio input "false"
radio input "true"
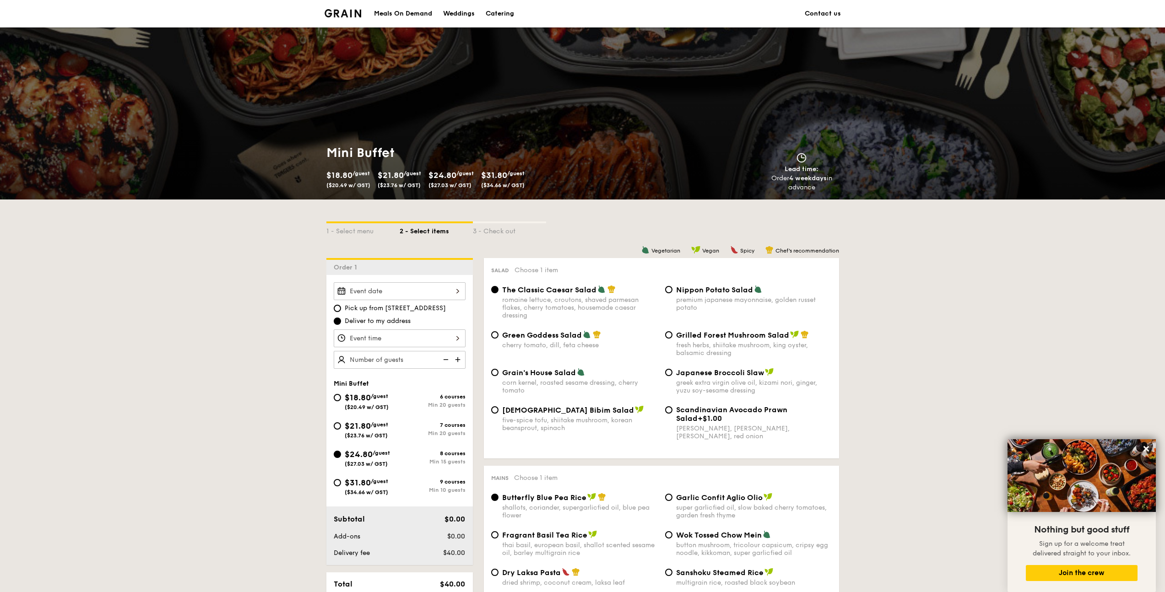
click at [498, 412] on input "Korean Bibim Salad five-spice tofu, shiitake mushroom, korean beansprout, spina…" at bounding box center [494, 410] width 7 height 7
radio input "true"
click at [428, 298] on div at bounding box center [400, 291] width 132 height 18
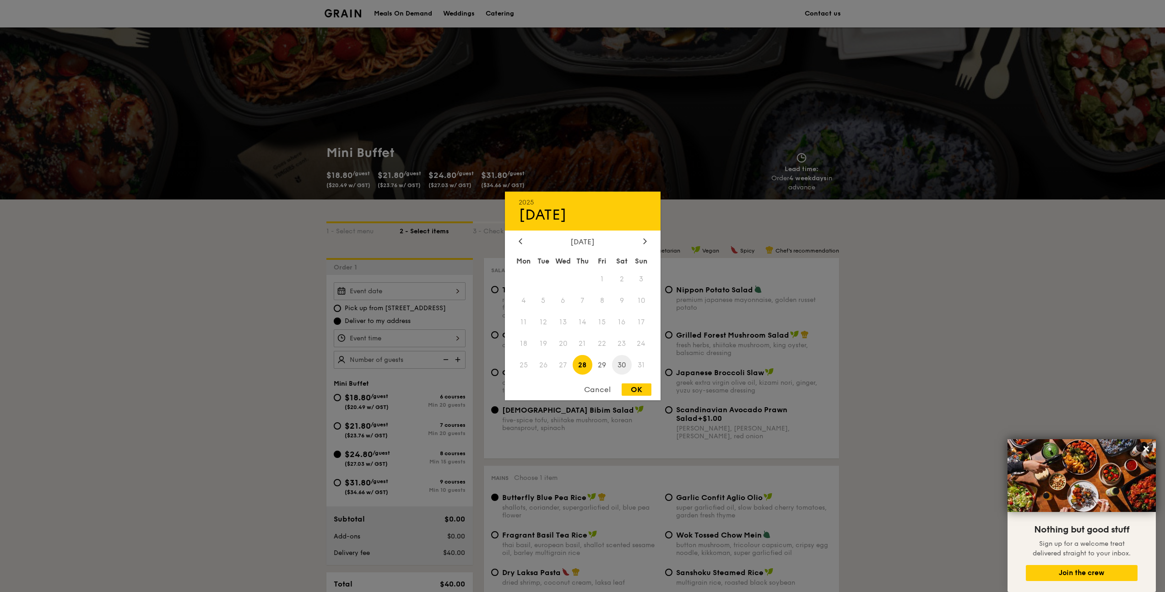
click at [618, 367] on span "30" at bounding box center [622, 365] width 20 height 20
click at [445, 339] on div at bounding box center [582, 296] width 1165 height 592
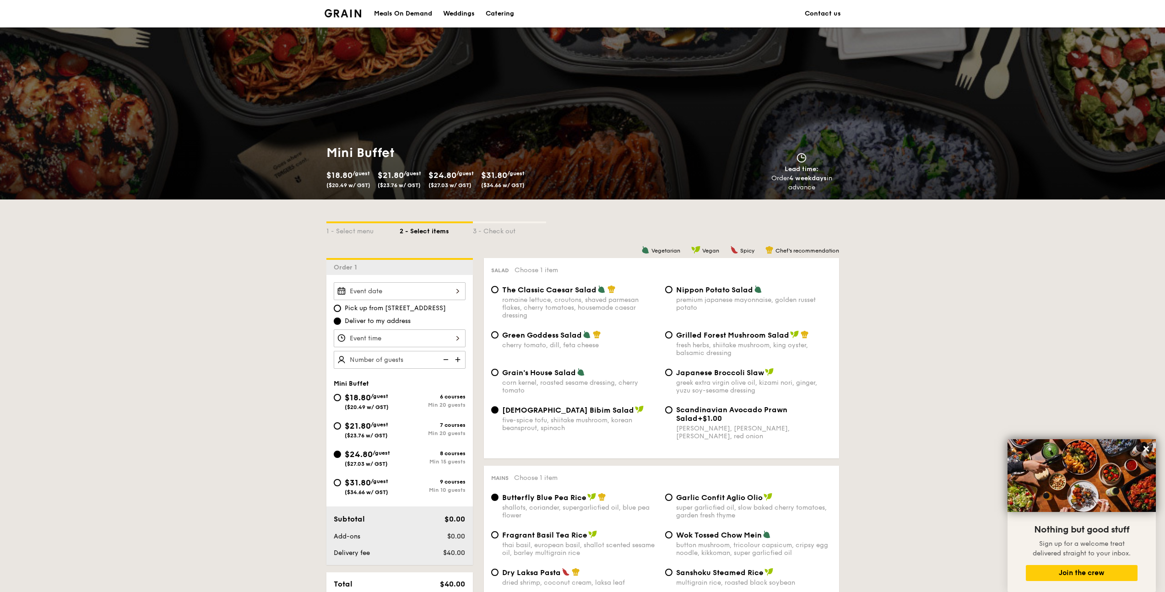
click at [445, 339] on div at bounding box center [400, 339] width 132 height 18
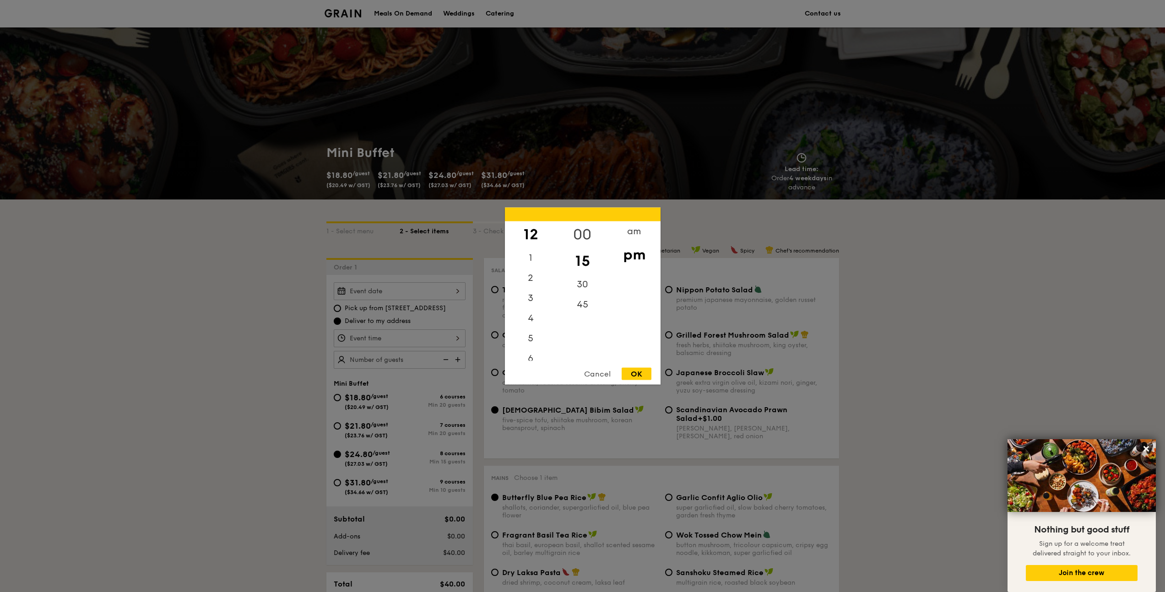
click at [583, 227] on div "00" at bounding box center [583, 235] width 52 height 27
click at [640, 372] on div "OK" at bounding box center [637, 374] width 30 height 12
type input "12:00PM"
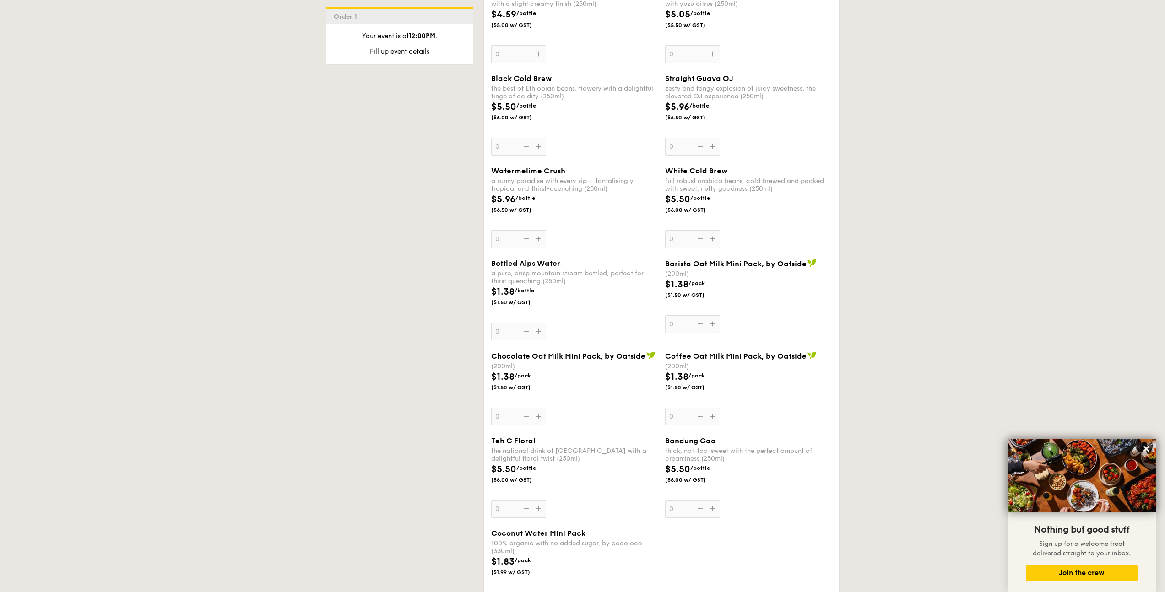
scroll to position [2685, 0]
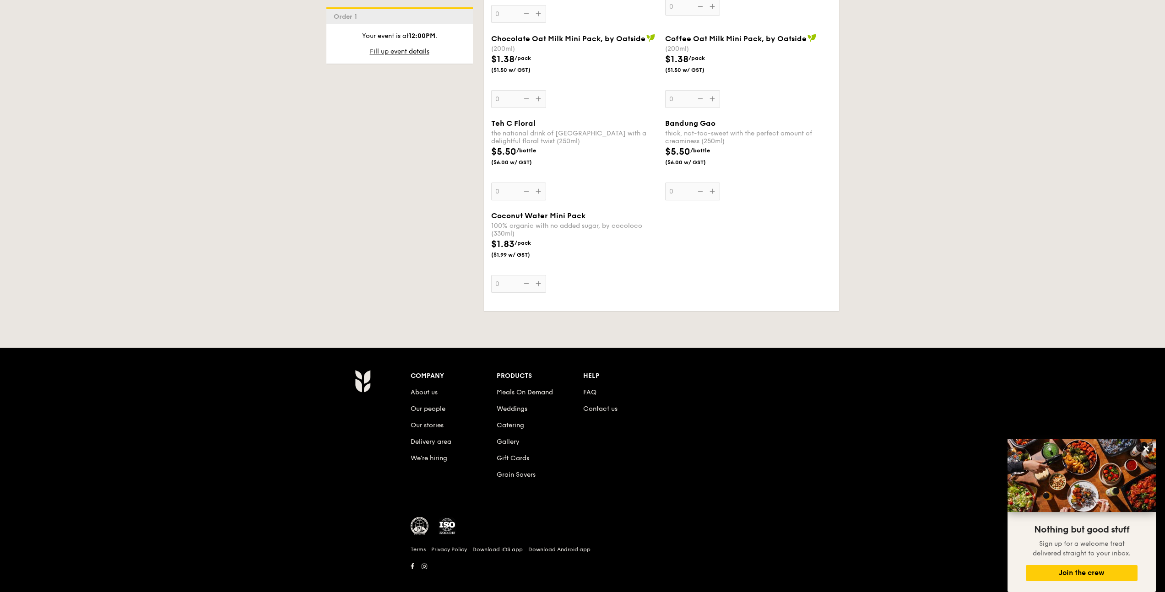
drag, startPoint x: 870, startPoint y: 213, endPoint x: 873, endPoint y: 223, distance: 10.3
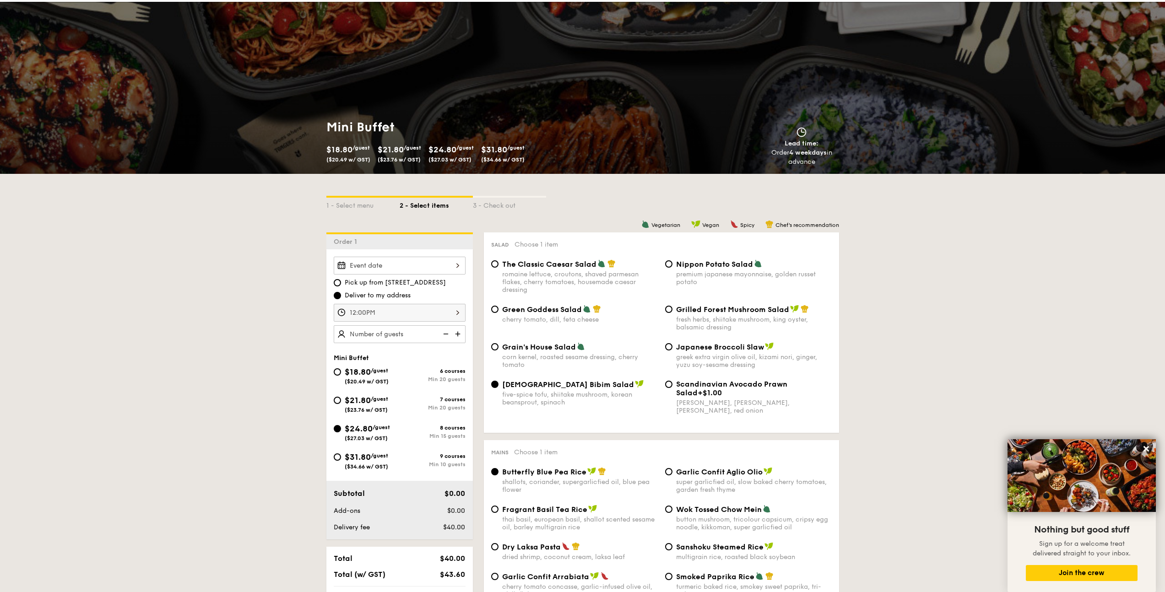
scroll to position [0, 0]
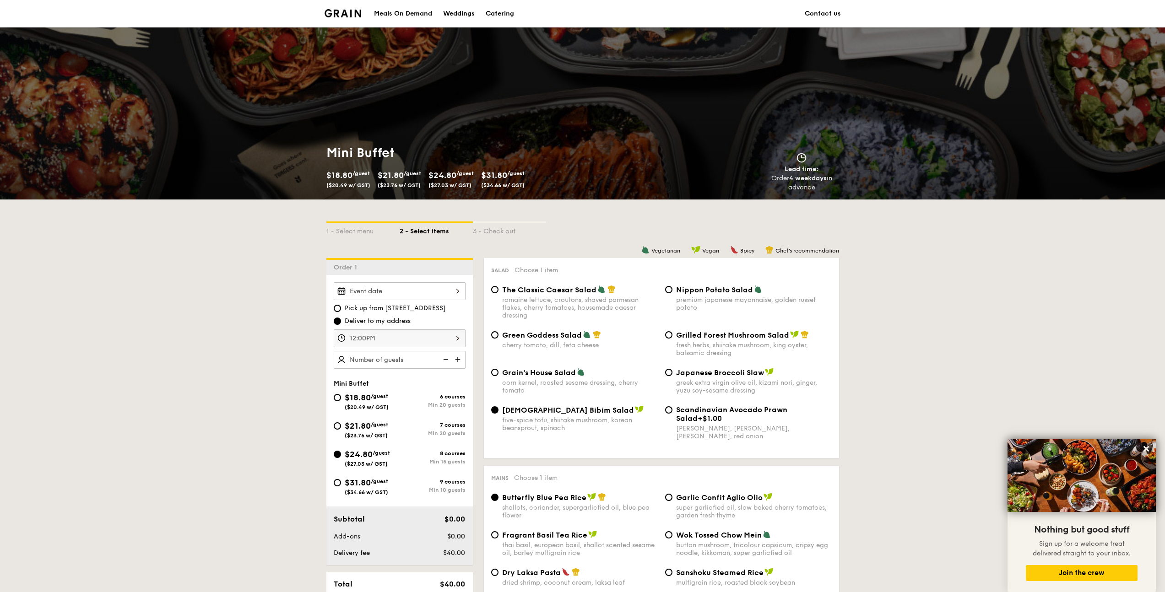
click at [343, 308] on label "Pick up from 5 Burn Road #05-01" at bounding box center [400, 308] width 132 height 9
click at [341, 308] on input "Pick up from 5 Burn Road #05-01" at bounding box center [337, 308] width 7 height 7
radio input "true"
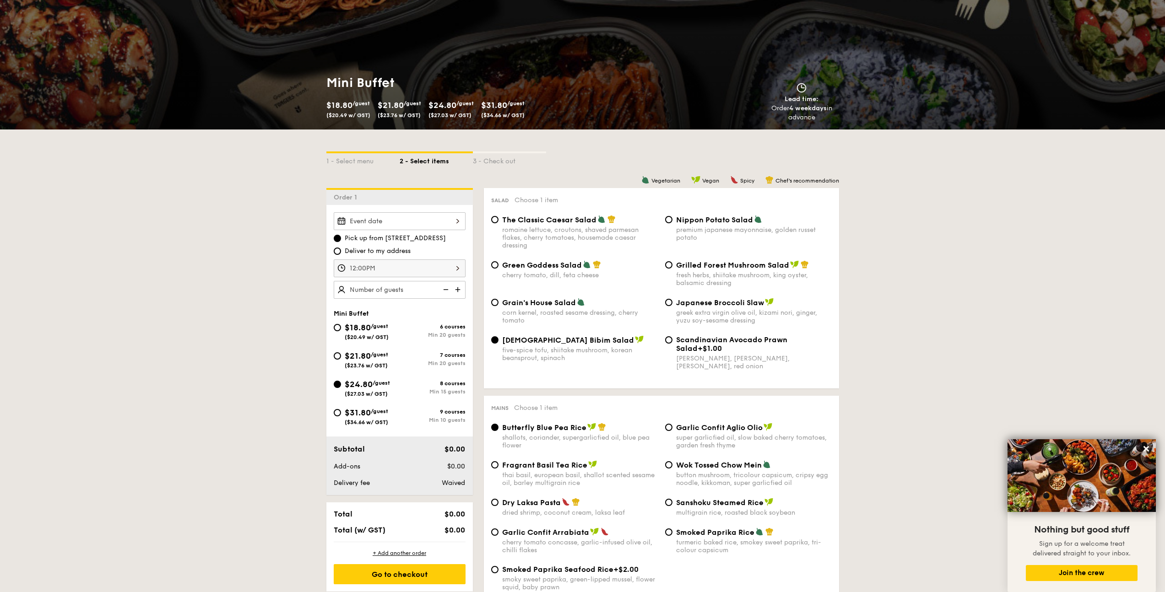
click at [340, 246] on div "Pick up from 5 Burn Road #05-01 Deliver to my address" at bounding box center [400, 245] width 132 height 22
click at [339, 250] on input "Deliver to my address" at bounding box center [337, 251] width 7 height 7
radio input "true"
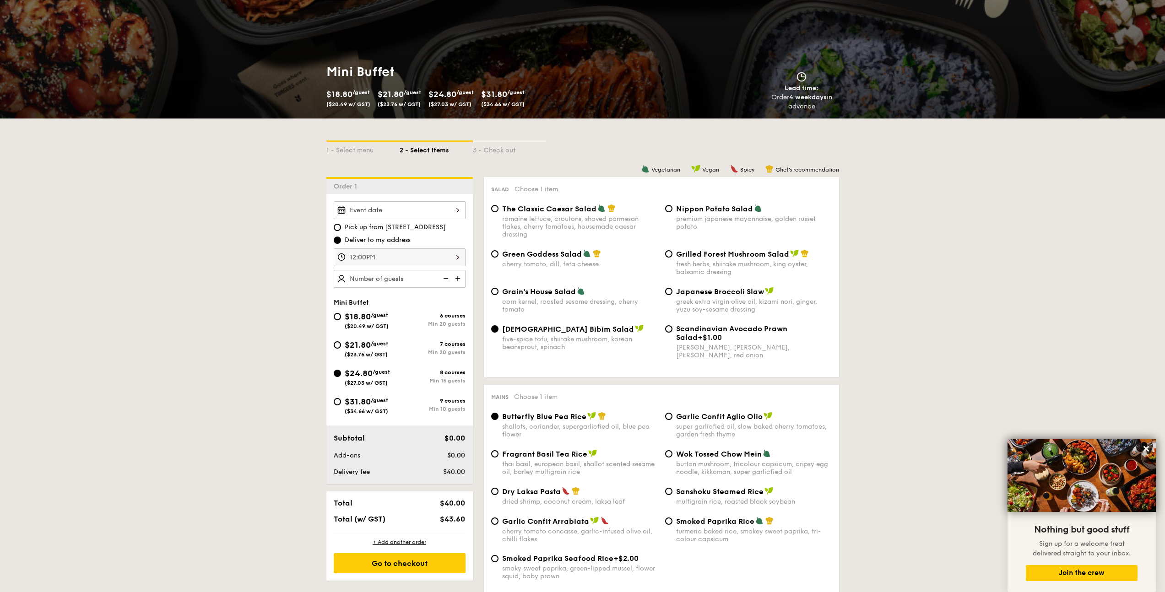
scroll to position [0, 0]
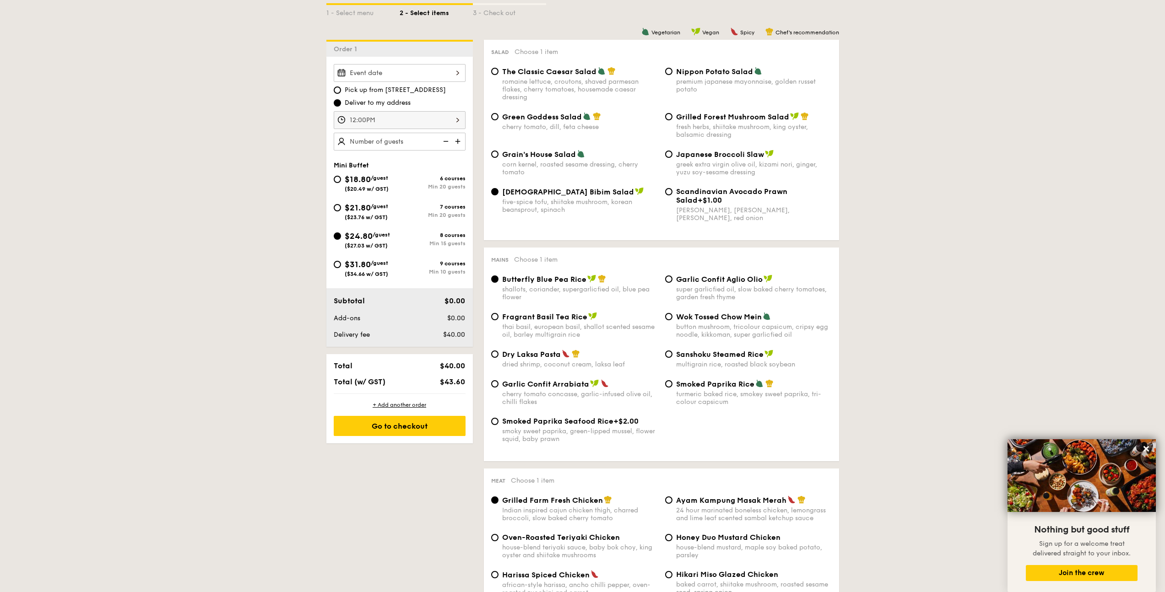
click at [1147, 450] on icon at bounding box center [1146, 448] width 5 height 5
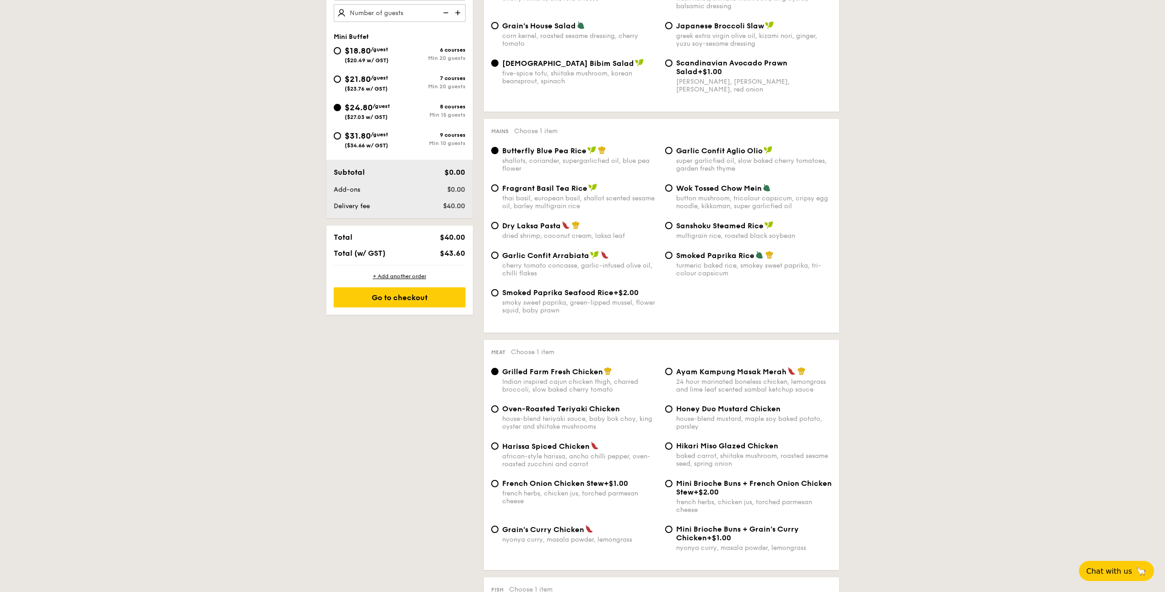
scroll to position [188, 0]
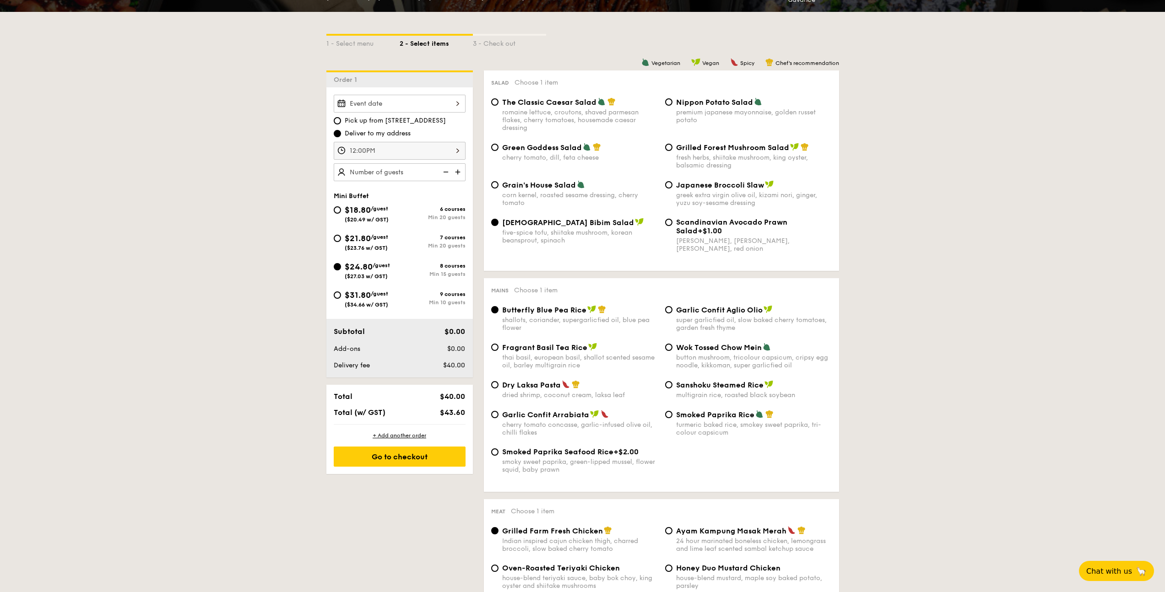
click at [495, 354] on div "Fragrant Basil Tea Rice thai basil, european basil, shallot scented sesame oil,…" at bounding box center [575, 356] width 174 height 27
click at [495, 351] on input "Fragrant Basil Tea Rice thai basil, european basil, shallot scented sesame oil,…" at bounding box center [494, 347] width 7 height 7
radio input "true"
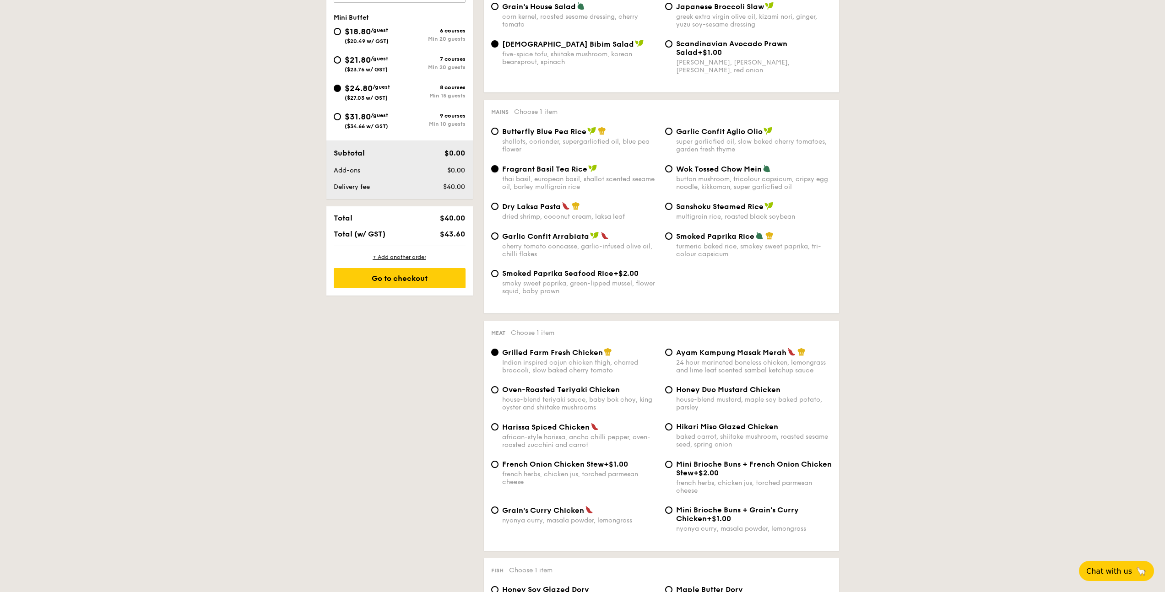
scroll to position [378, 0]
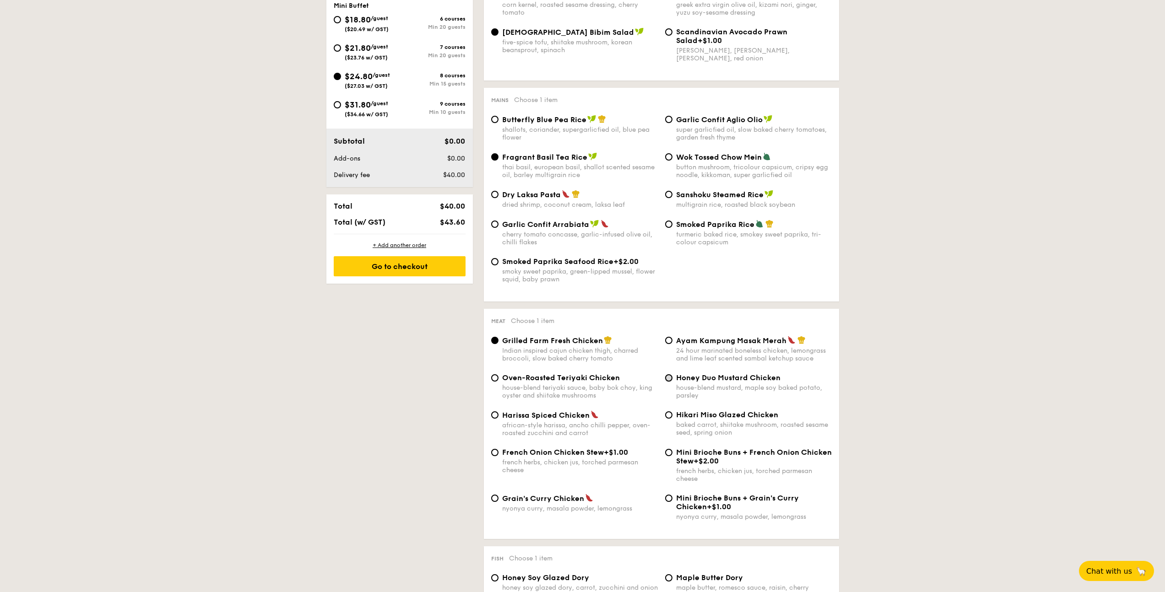
click at [665, 382] on input "Honey Duo Mustard Chicken house-blend mustard, maple soy baked potato, parsley" at bounding box center [668, 377] width 7 height 7
radio input "true"
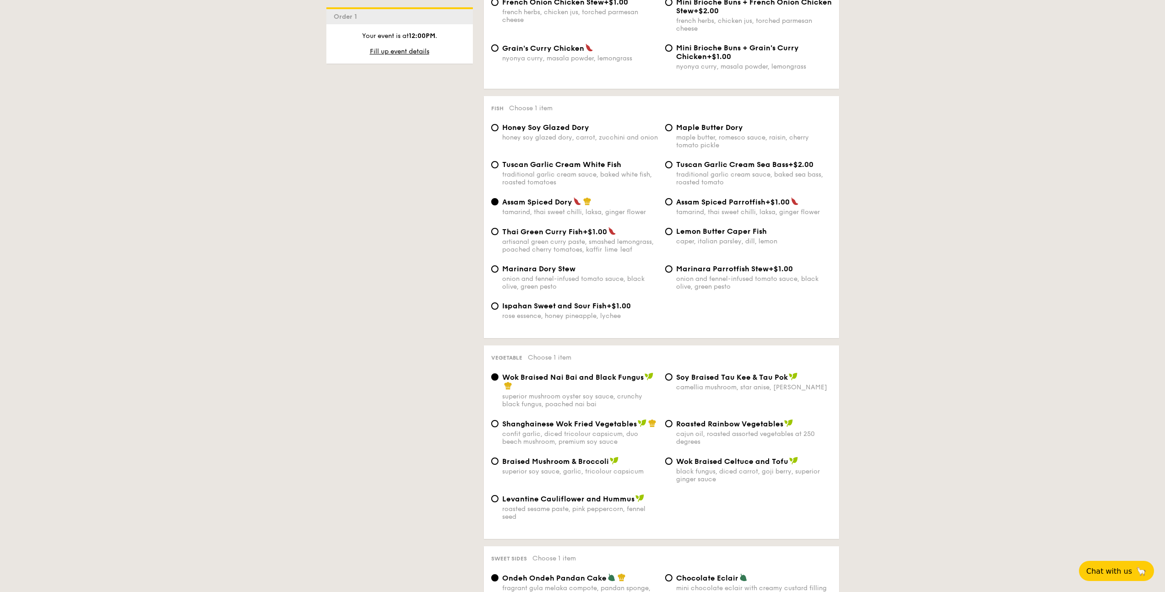
scroll to position [841, 0]
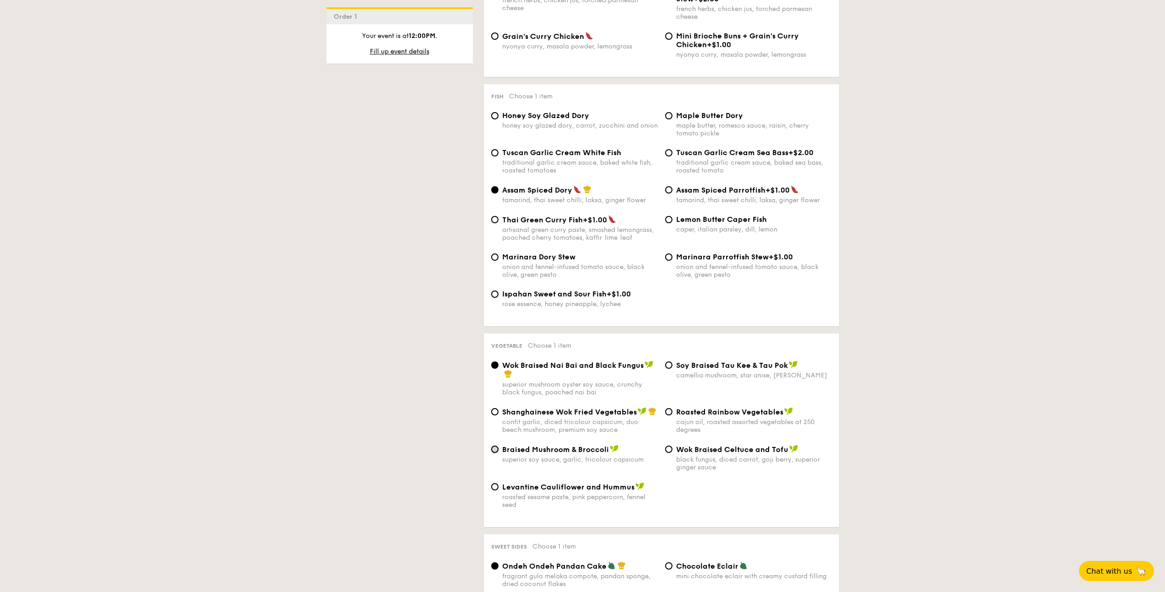
click at [497, 453] on input "Braised Mushroom & Broccoli superior soy sauce, garlic, tricolour capsicum" at bounding box center [494, 449] width 7 height 7
radio input "true"
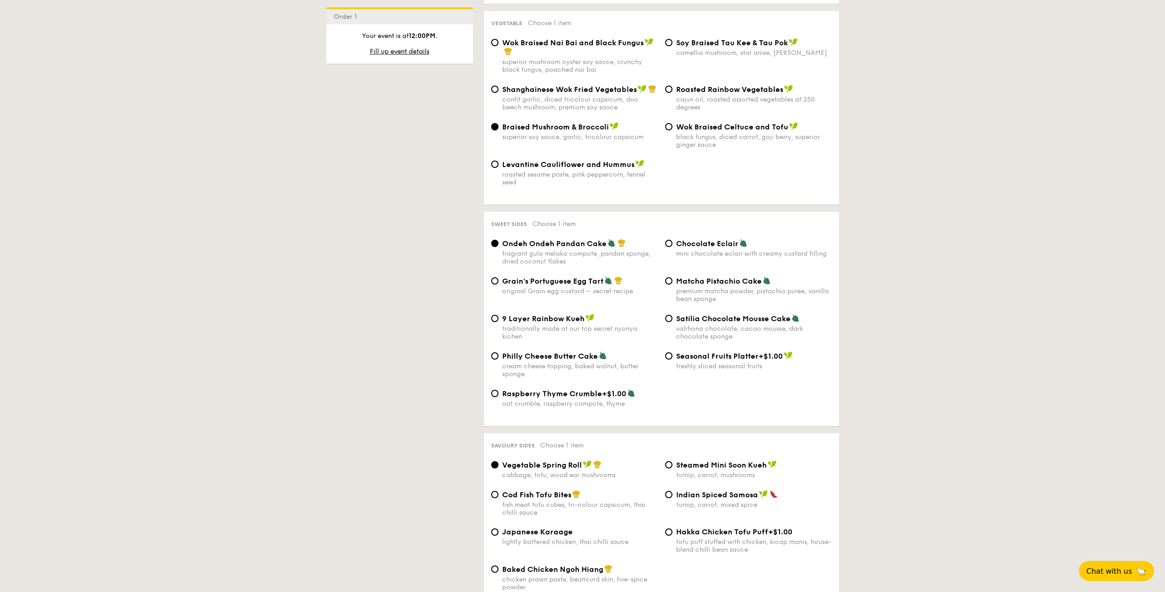
scroll to position [1212, 0]
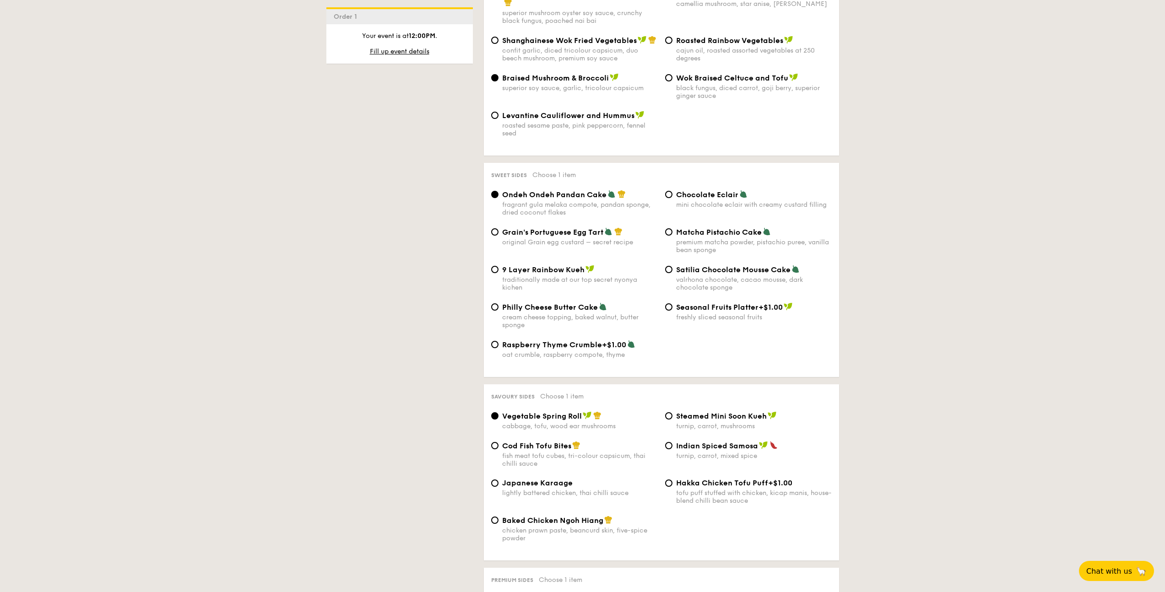
click at [570, 237] on span "Grain's Portuguese Egg Tart" at bounding box center [552, 232] width 101 height 9
click at [499, 236] on input "Grain's Portuguese Egg Tart original Grain egg custard – secret recipe" at bounding box center [494, 231] width 7 height 7
radio input "true"
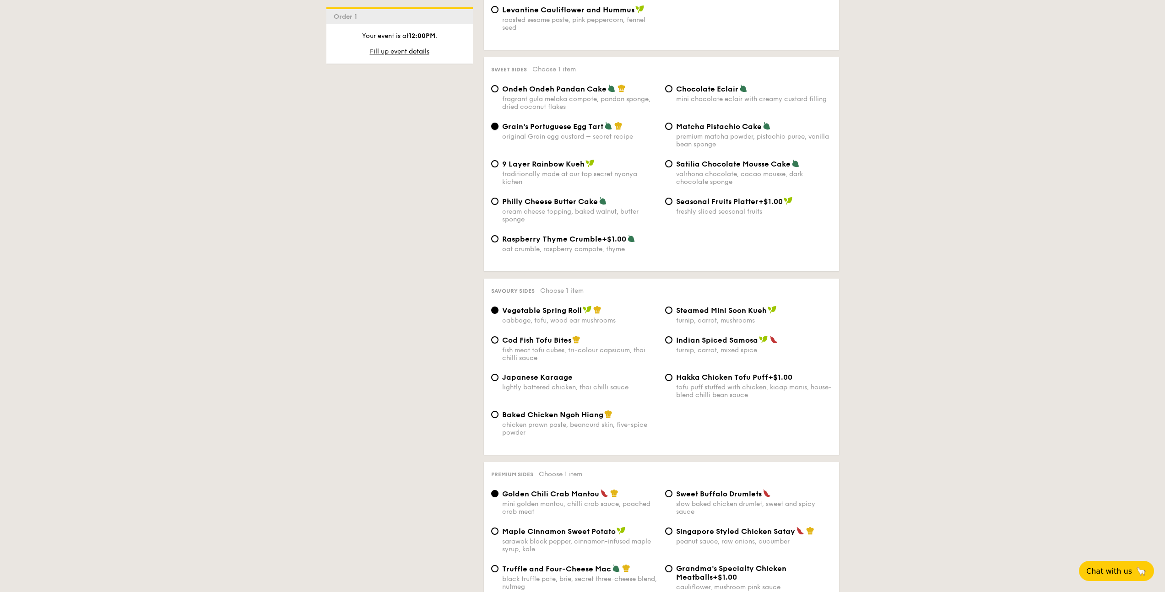
scroll to position [1480, 0]
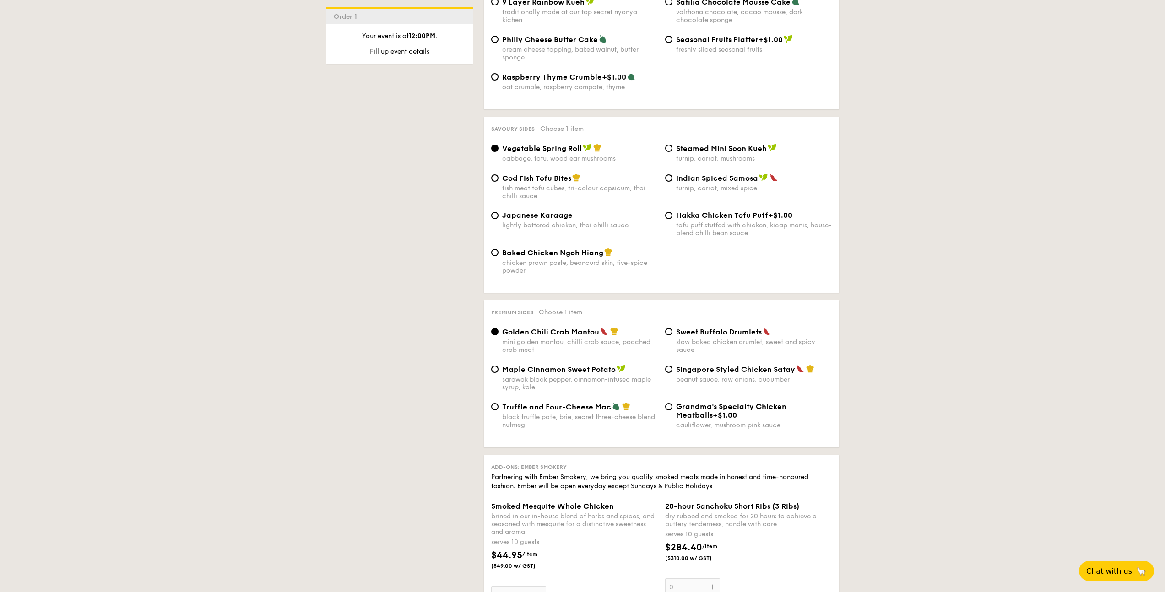
click at [578, 271] on div "Baked Chicken Ngoh Hiang chicken prawn paste, beancurd skin, five-spice powder" at bounding box center [580, 261] width 156 height 27
click at [499, 256] on input "Baked Chicken Ngoh Hiang chicken prawn paste, beancurd skin, five-spice powder" at bounding box center [494, 252] width 7 height 7
radio input "true"
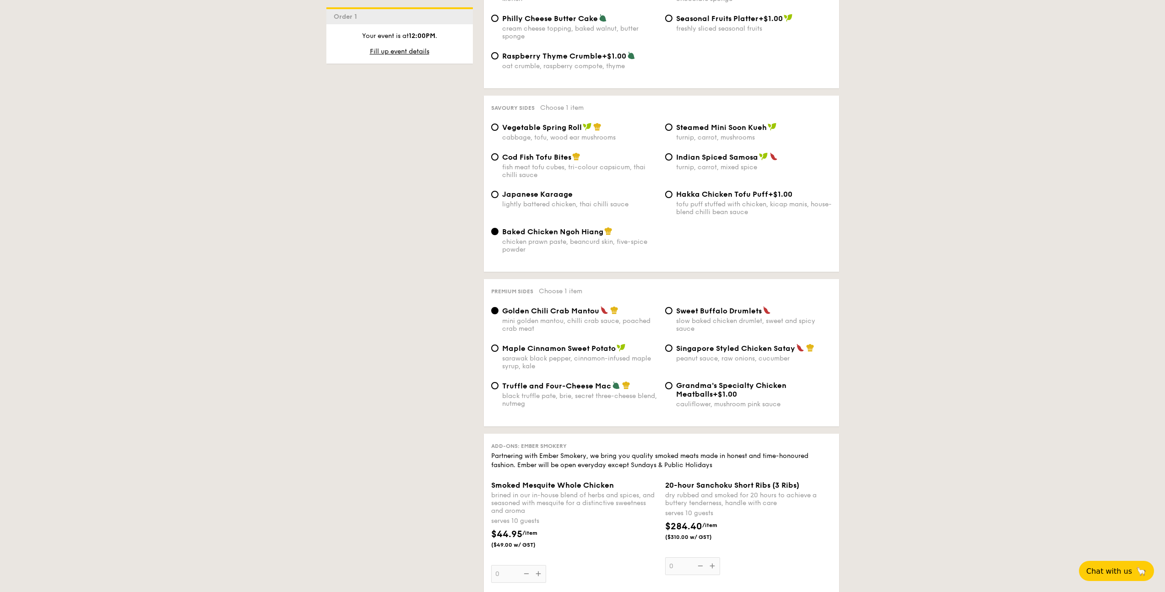
click at [709, 363] on div "peanut sauce, raw onions, cucumber" at bounding box center [754, 359] width 156 height 8
click at [673, 352] on input "Singapore Styled Chicken Satay peanut sauce, raw onions, cucumber" at bounding box center [668, 348] width 7 height 7
radio input "true"
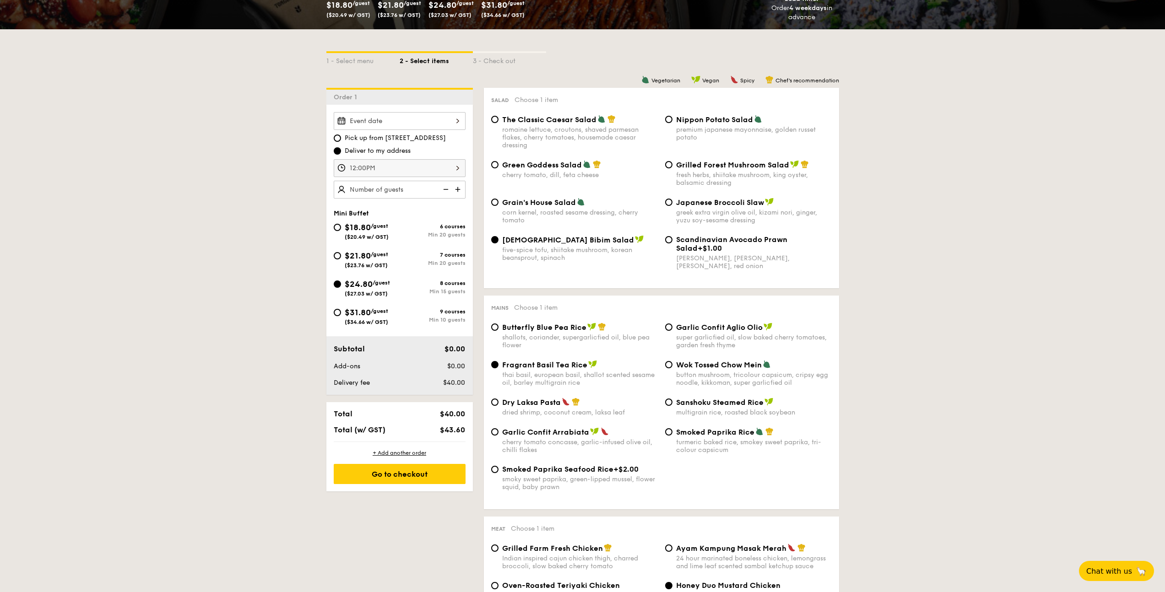
scroll to position [102, 0]
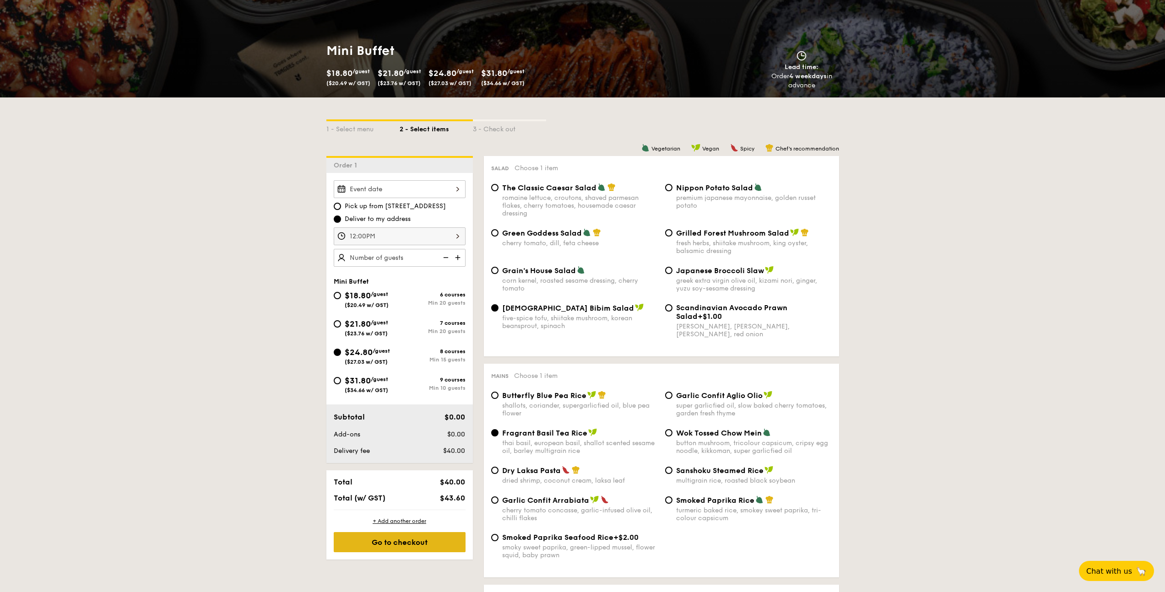
click at [424, 540] on div "Go to checkout" at bounding box center [400, 542] width 132 height 20
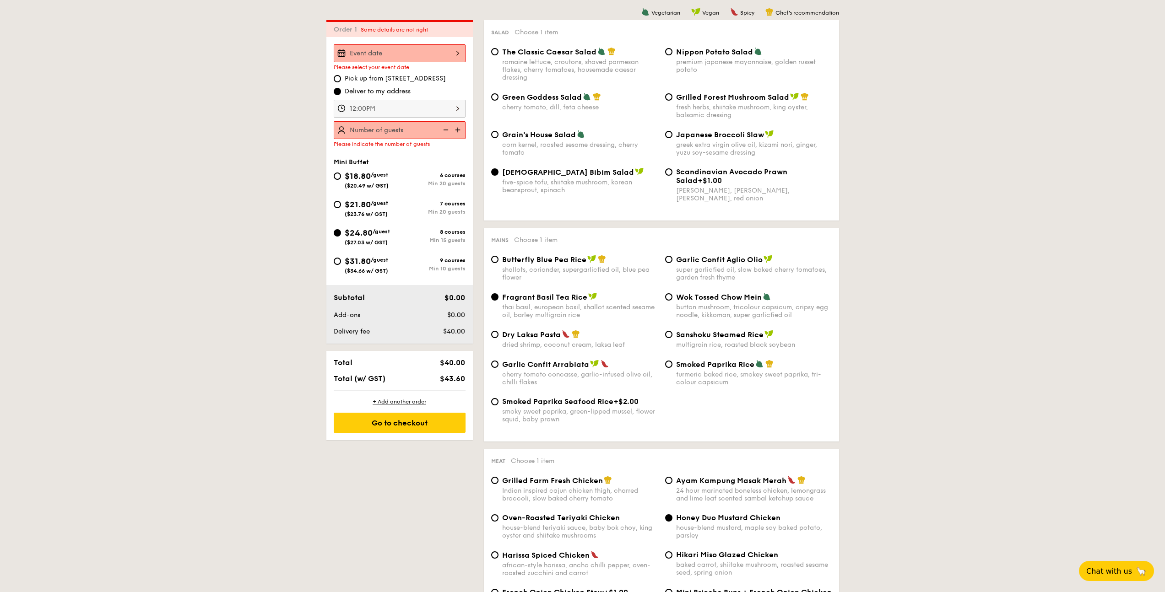
scroll to position [244, 0]
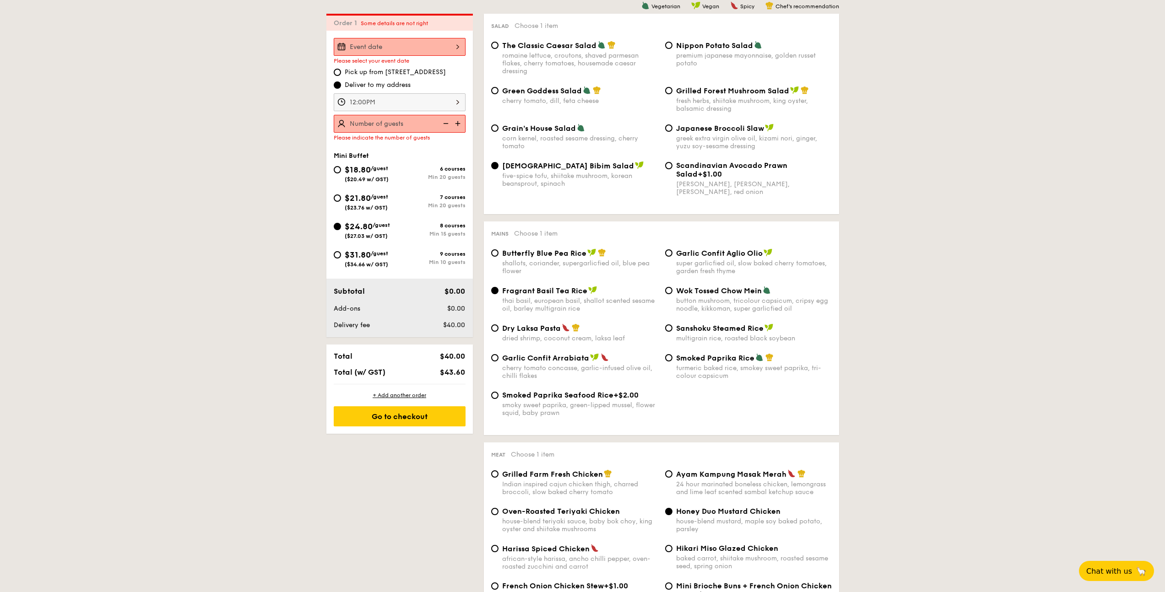
click at [429, 49] on div at bounding box center [400, 47] width 132 height 18
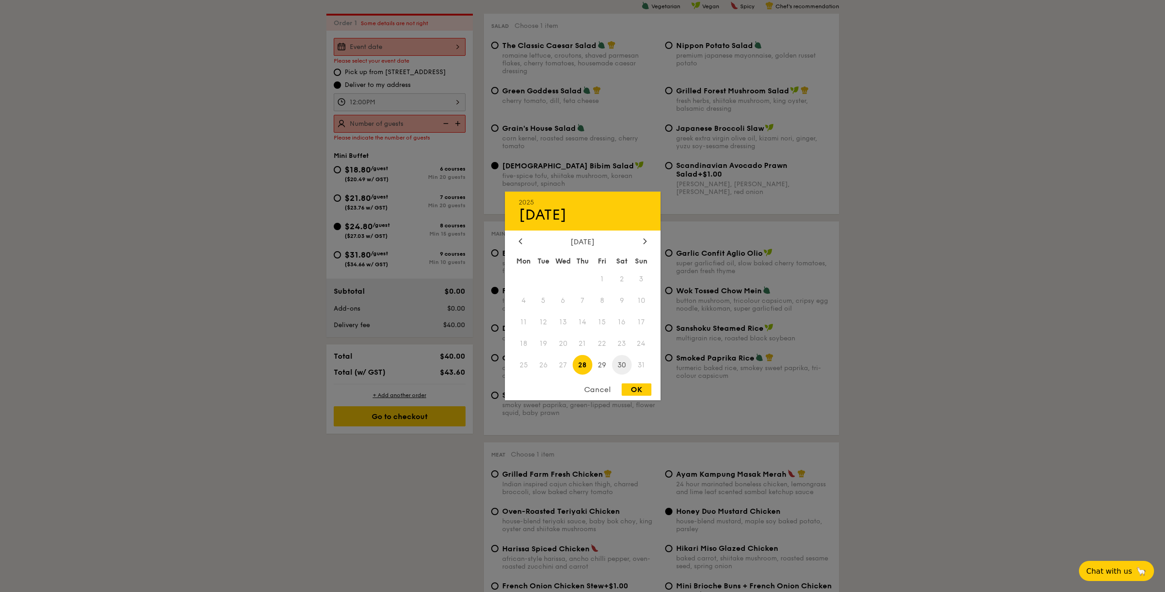
click at [622, 367] on span "30" at bounding box center [622, 365] width 20 height 20
click at [632, 394] on div "OK" at bounding box center [637, 390] width 30 height 12
type input "Aug 30, 2025"
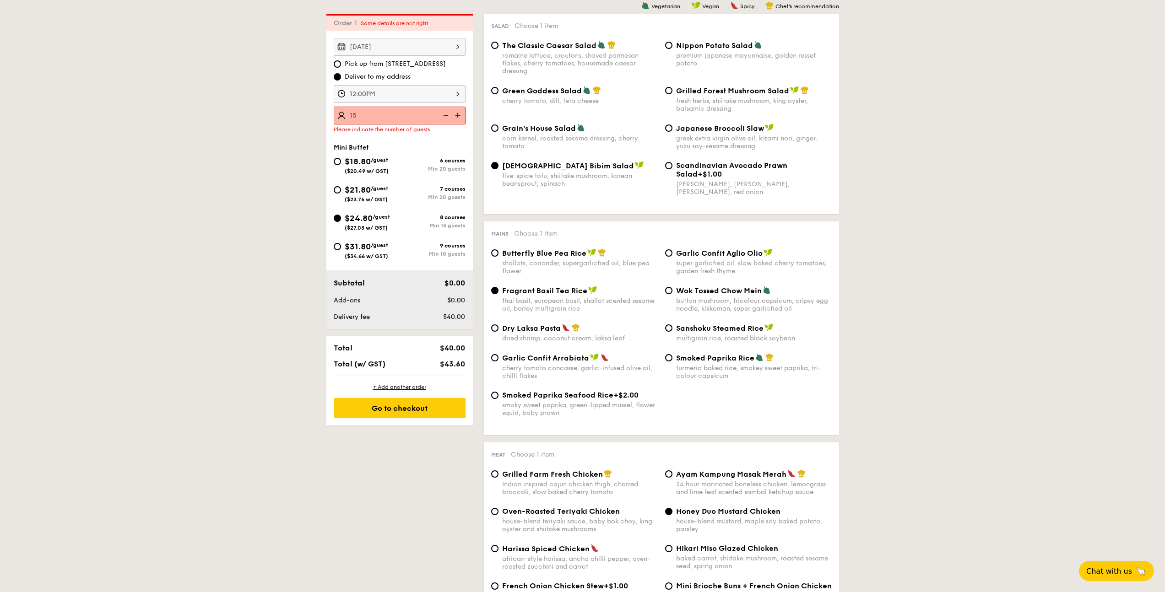
type input "15 guests"
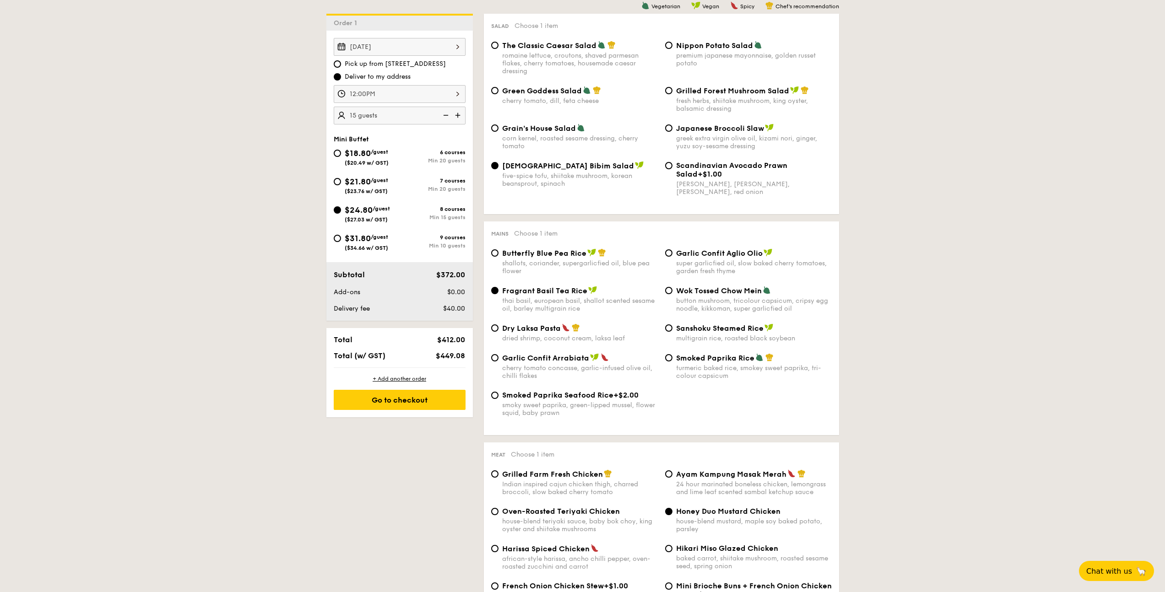
click at [419, 402] on div "Go to checkout" at bounding box center [400, 400] width 132 height 20
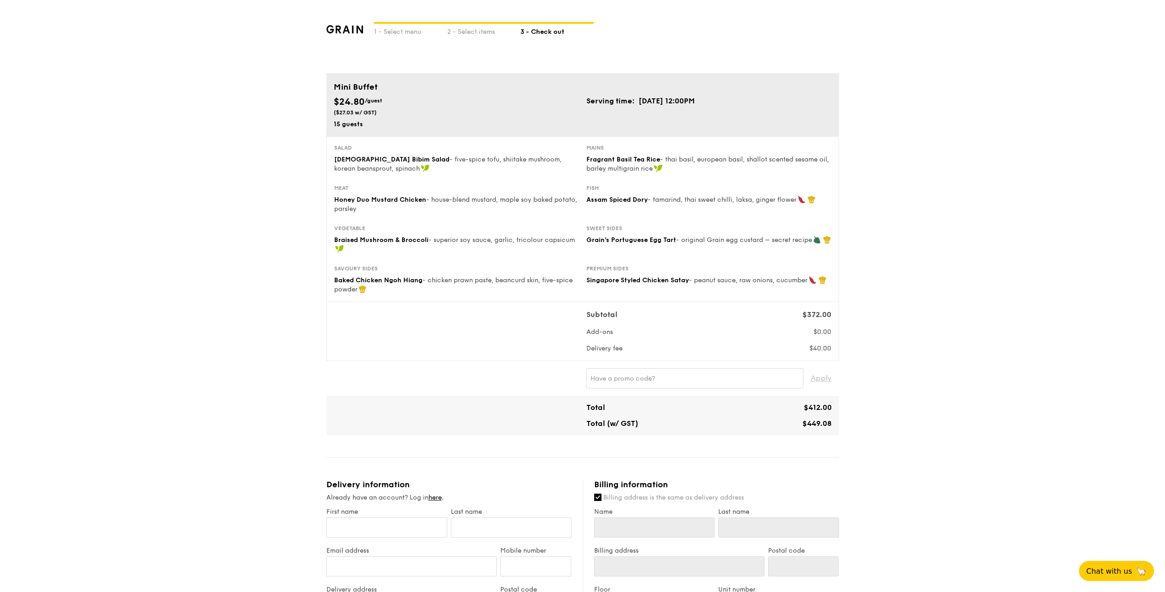
click at [952, 247] on div "1 - Select menu 2 - Select items 3 - Check out Mini Buffet $24.80 /guest ($27.0…" at bounding box center [582, 482] width 1165 height 965
click at [944, 250] on div "1 - Select menu 2 - Select items 3 - Check out Mini Buffet $24.80 /guest ($27.0…" at bounding box center [582, 482] width 1165 height 965
click at [478, 34] on div "2 - Select items" at bounding box center [483, 30] width 73 height 13
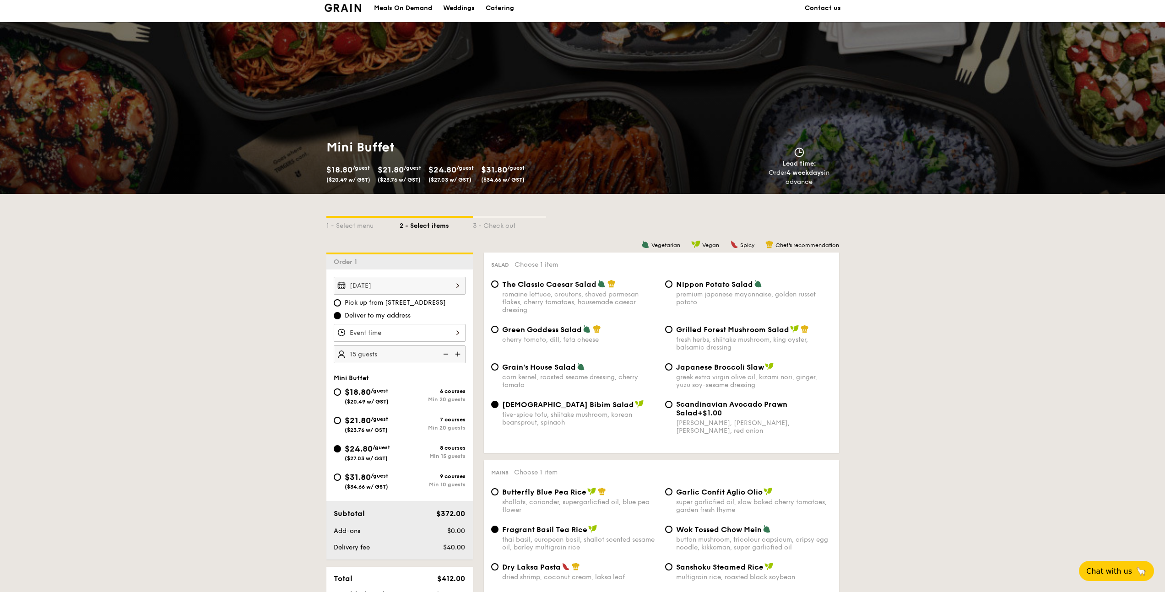
scroll to position [112, 0]
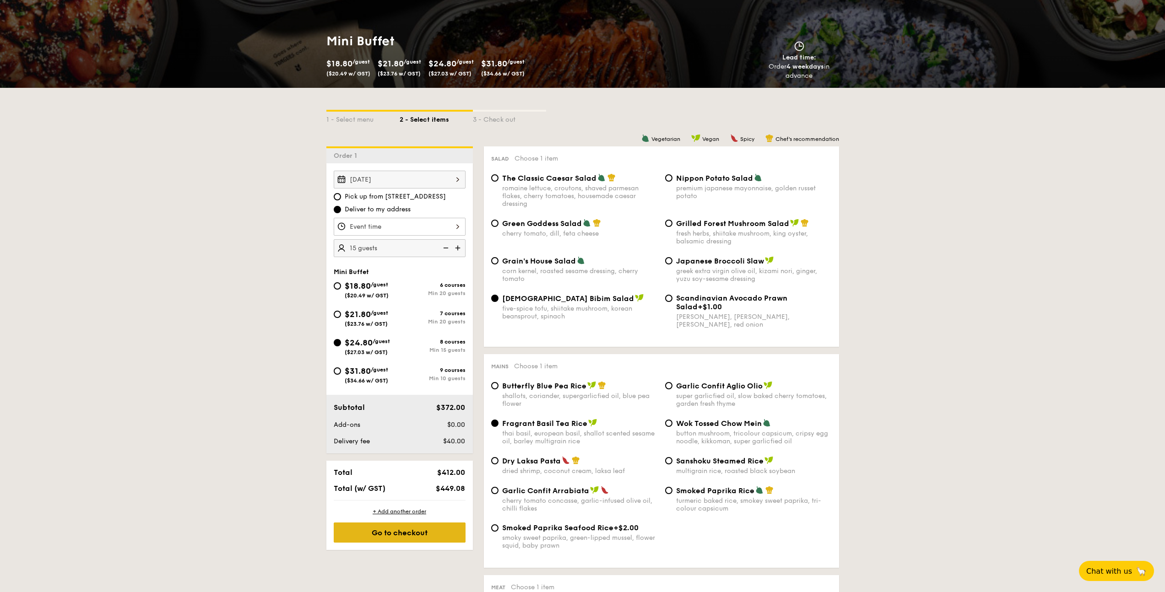
click at [398, 537] on div "Go to checkout" at bounding box center [400, 533] width 132 height 20
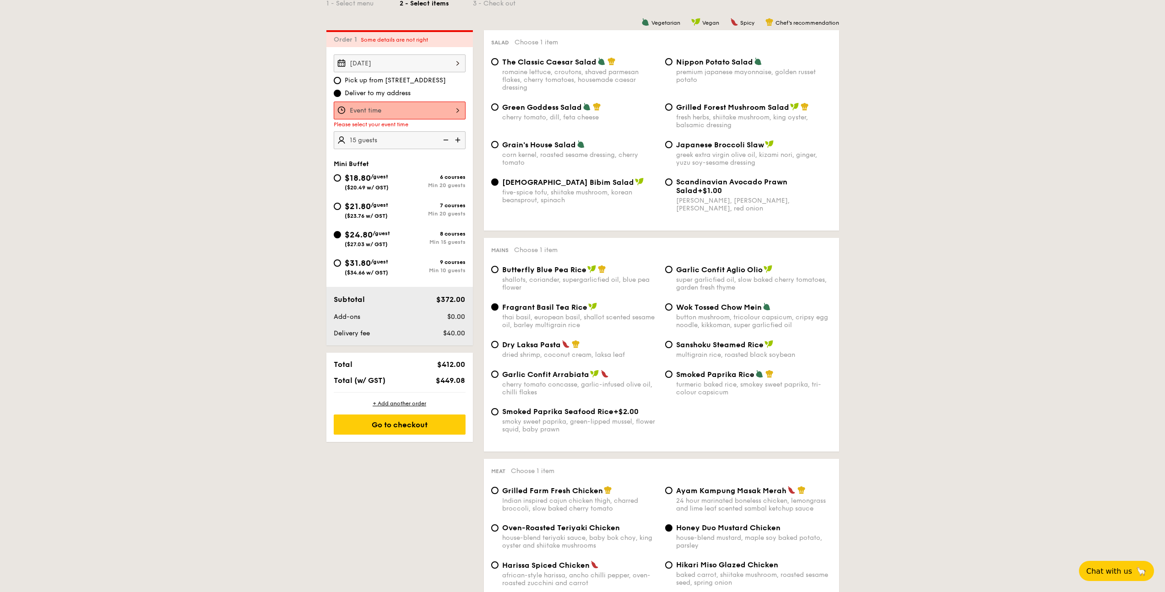
scroll to position [244, 0]
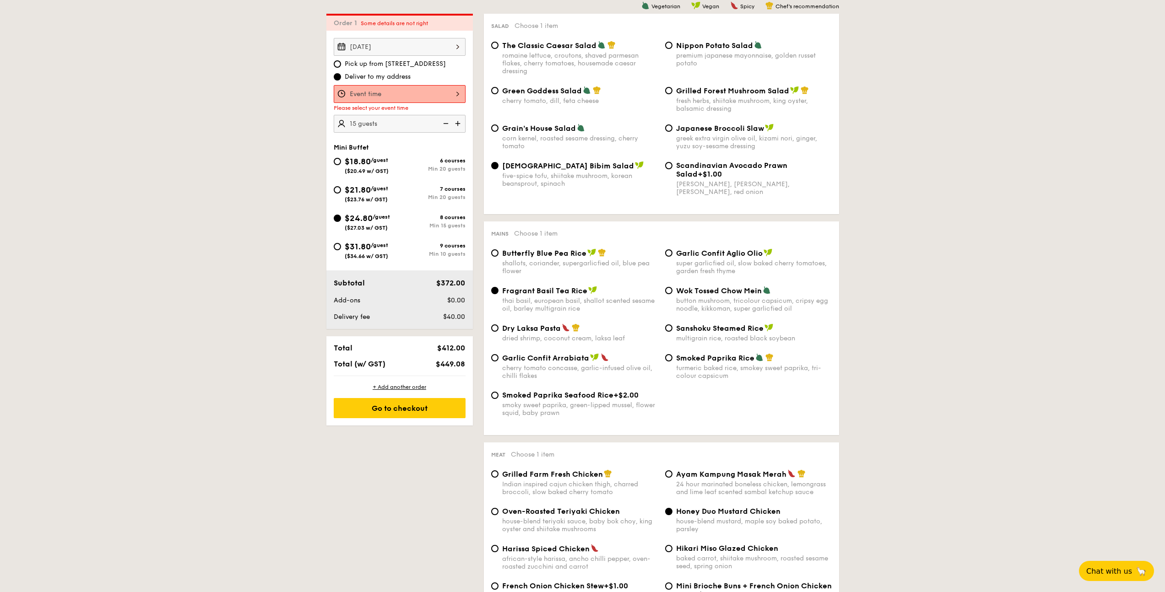
click at [427, 96] on div at bounding box center [400, 94] width 132 height 18
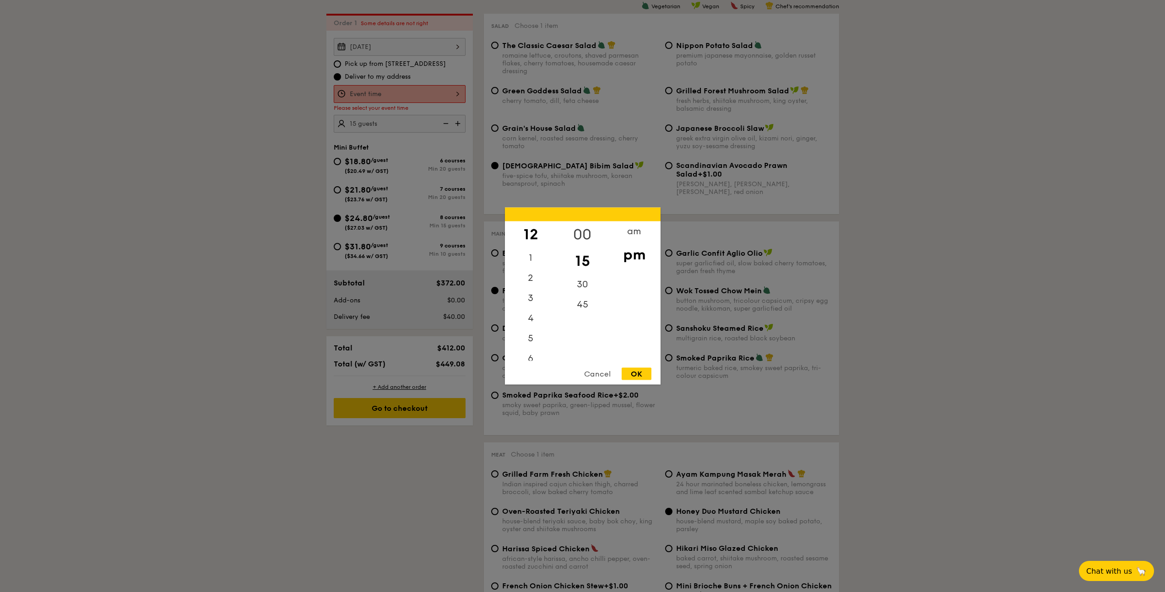
click at [582, 233] on div "00" at bounding box center [583, 235] width 52 height 27
click at [639, 372] on div "OK" at bounding box center [637, 374] width 30 height 12
type input "12:00PM"
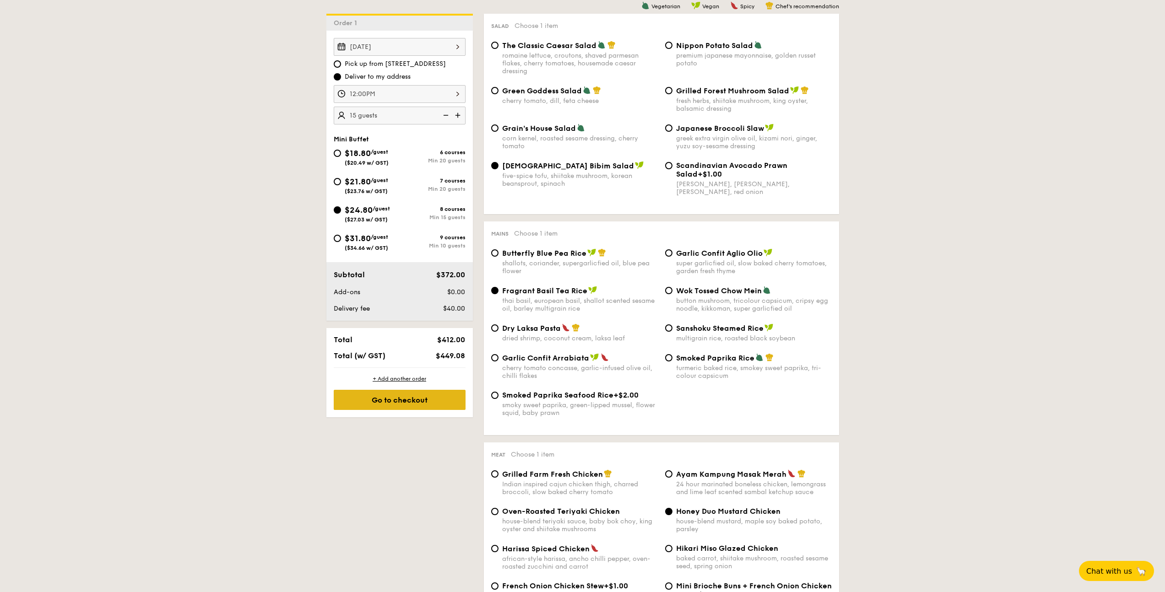
click at [432, 398] on div "Go to checkout" at bounding box center [400, 400] width 132 height 20
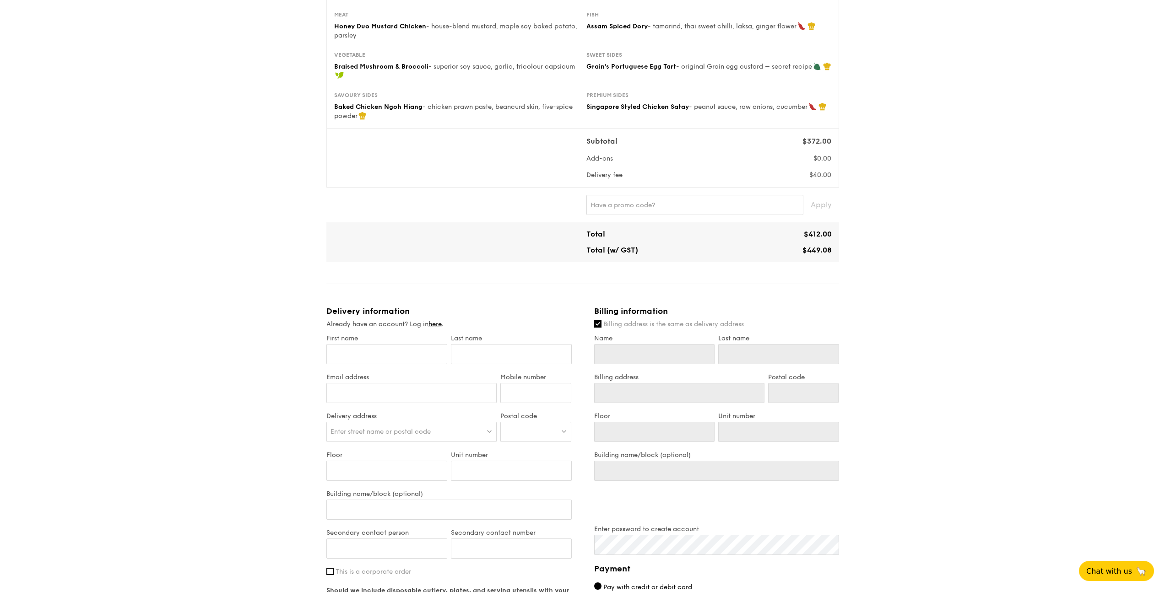
scroll to position [408, 0]
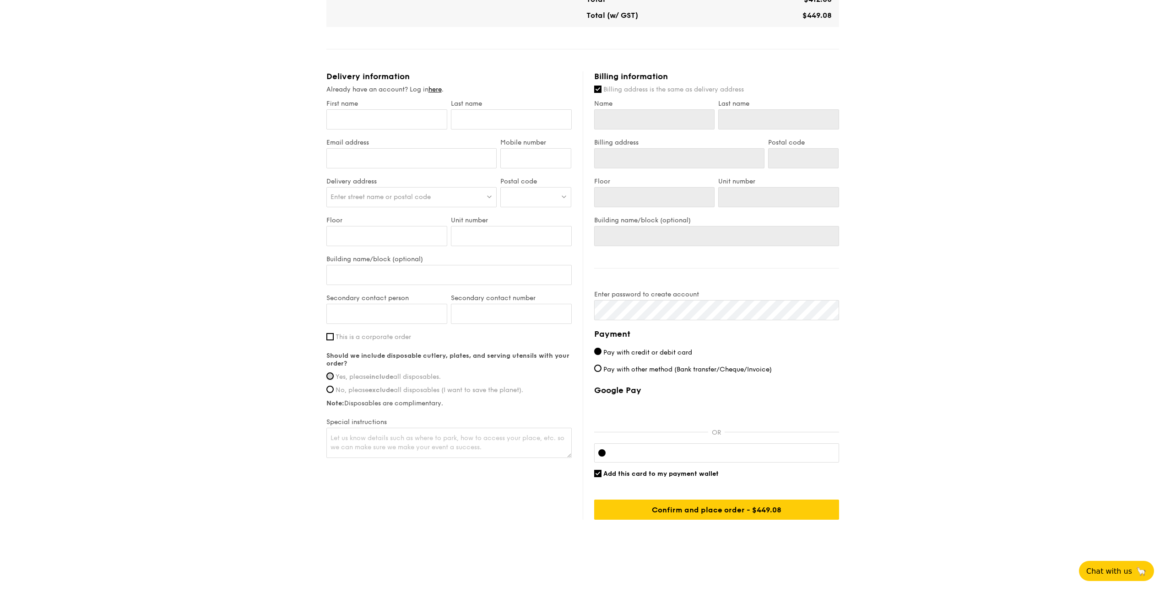
click at [328, 376] on input "Yes, please include all disposables." at bounding box center [329, 376] width 7 height 7
radio input "true"
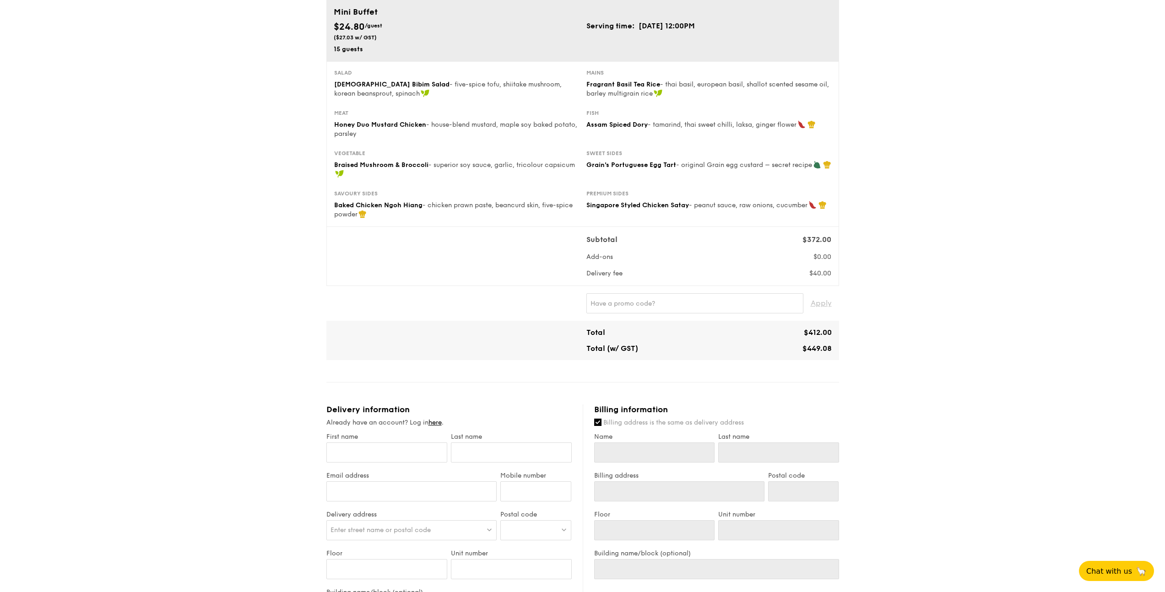
scroll to position [0, 0]
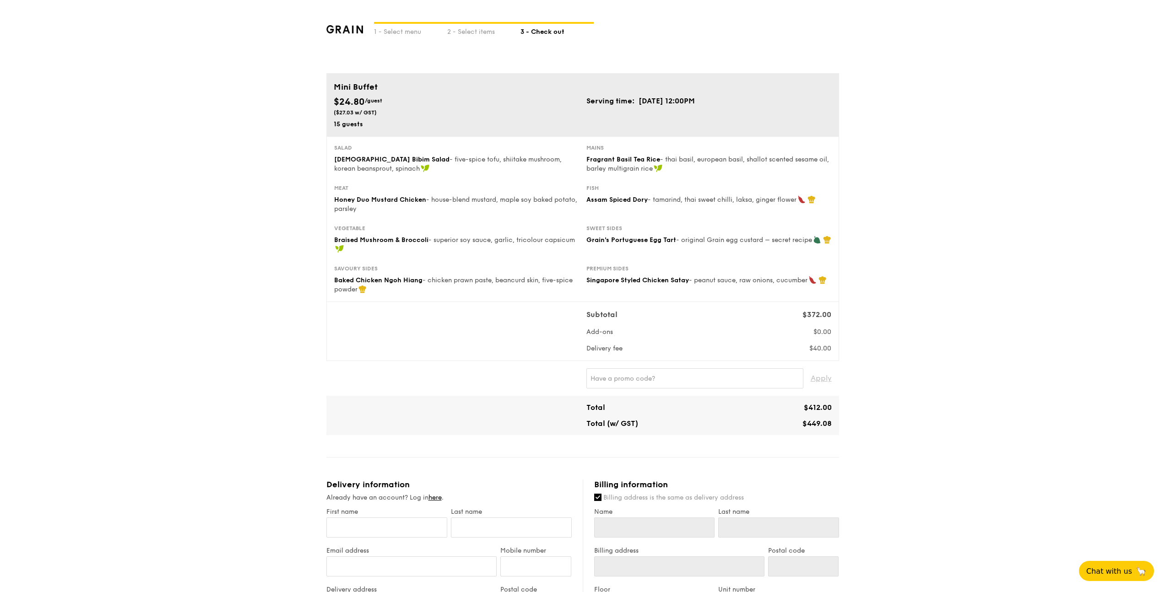
click at [263, 382] on div "1 - Select menu 2 - Select items 3 - Check out Mini Buffet $24.80 /guest ($27.0…" at bounding box center [582, 482] width 1165 height 965
click at [266, 379] on div "1 - Select menu 2 - Select items 3 - Check out Mini Buffet $24.80 /guest ($27.0…" at bounding box center [582, 482] width 1165 height 965
